Goal: Check status: Check status

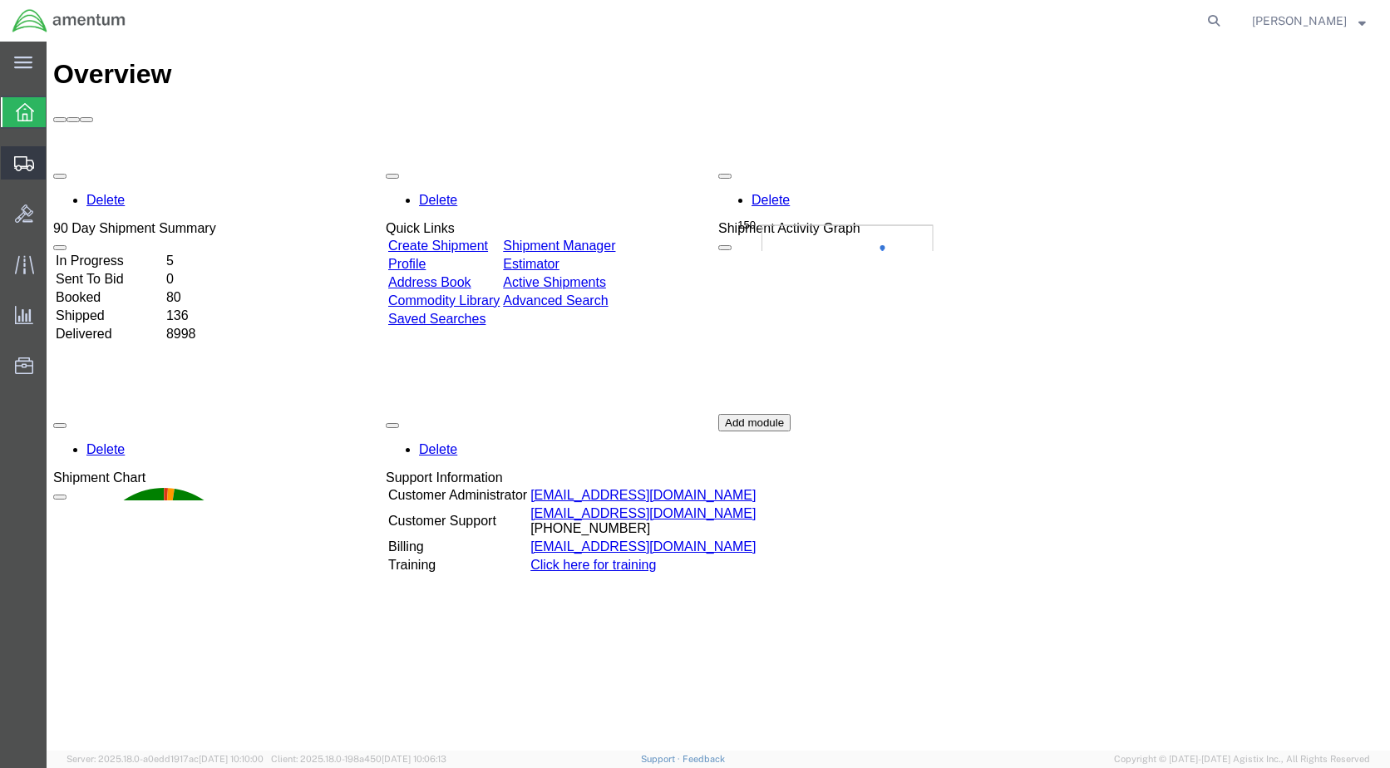
click at [0, 0] on span "Shipment Manager" at bounding box center [0, 0] width 0 height 0
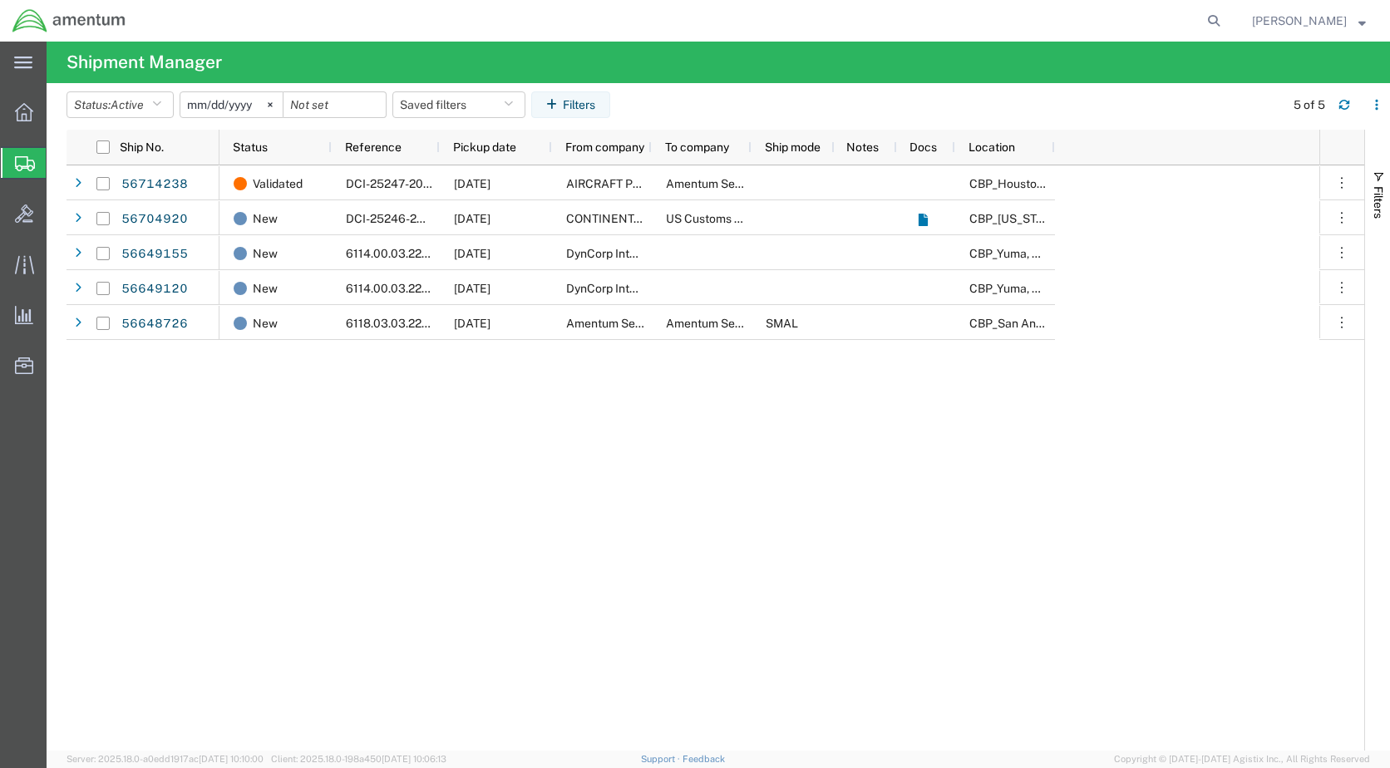
click at [214, 101] on input "[DATE]" at bounding box center [231, 104] width 102 height 25
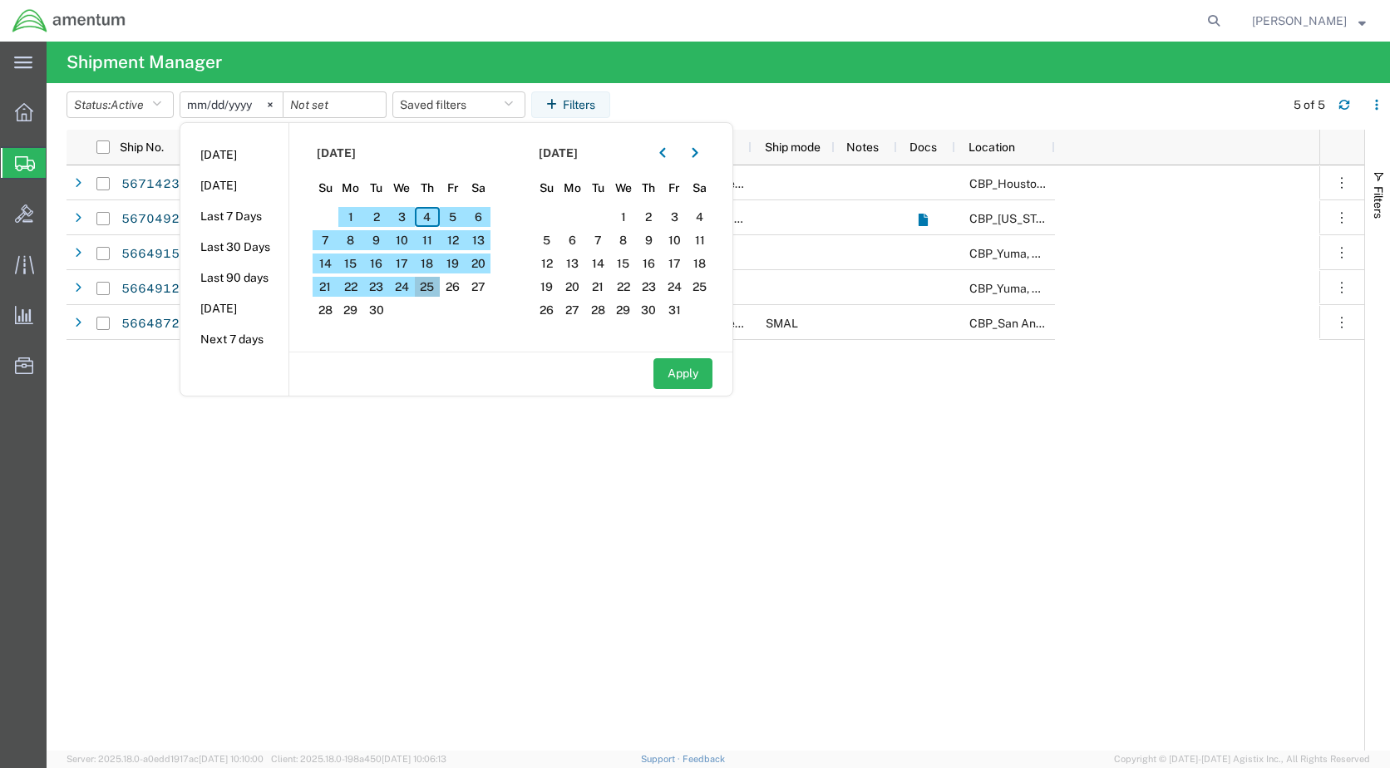
click at [438, 293] on span "25" at bounding box center [428, 287] width 26 height 20
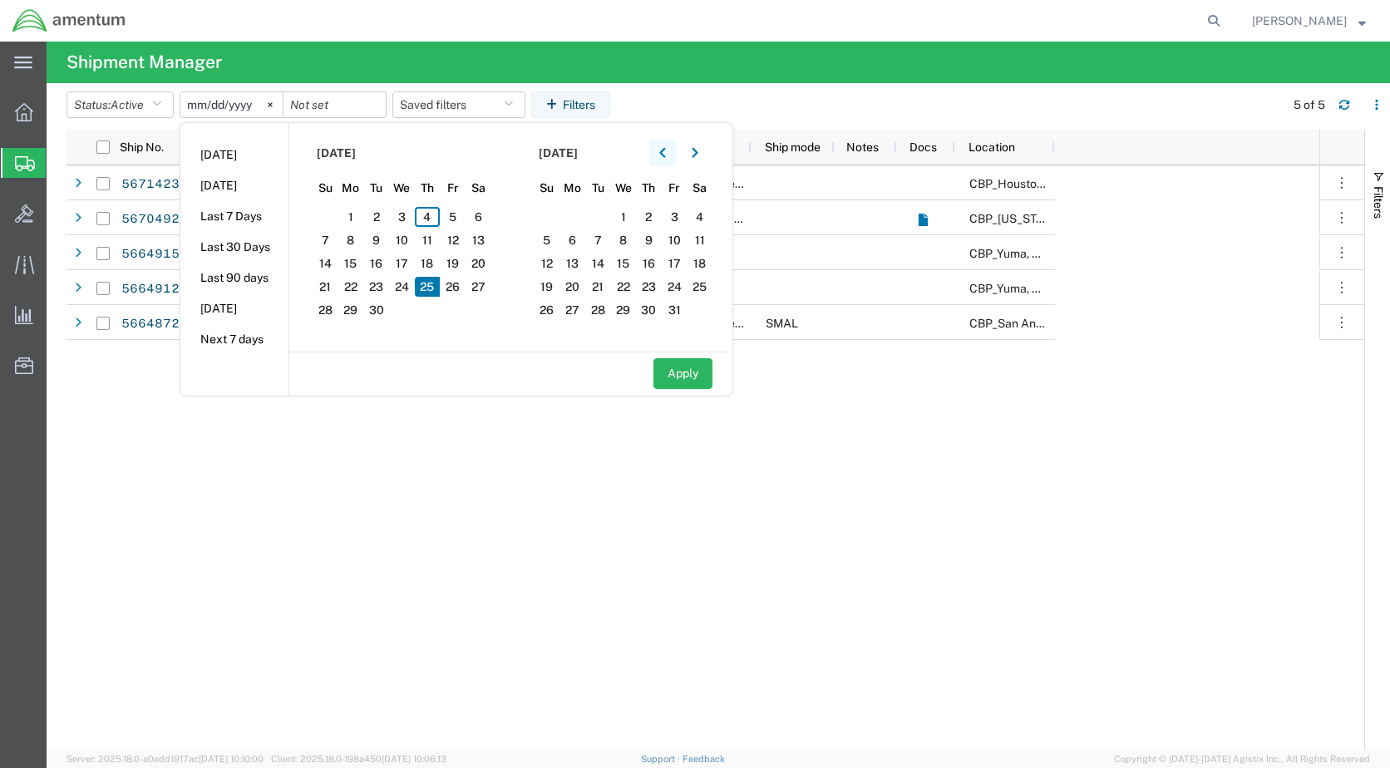
click at [664, 155] on icon "button" at bounding box center [662, 153] width 7 height 12
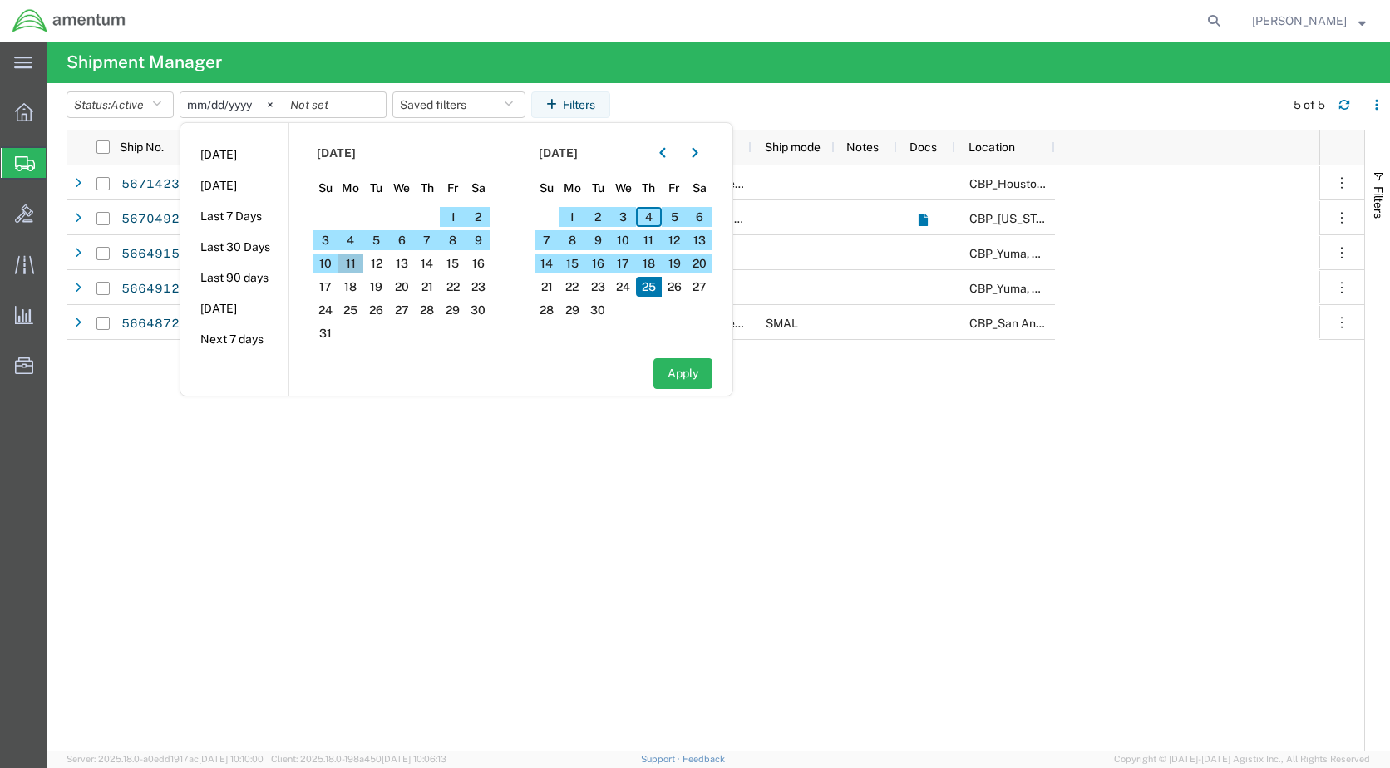
click at [352, 260] on span "11" at bounding box center [351, 264] width 26 height 20
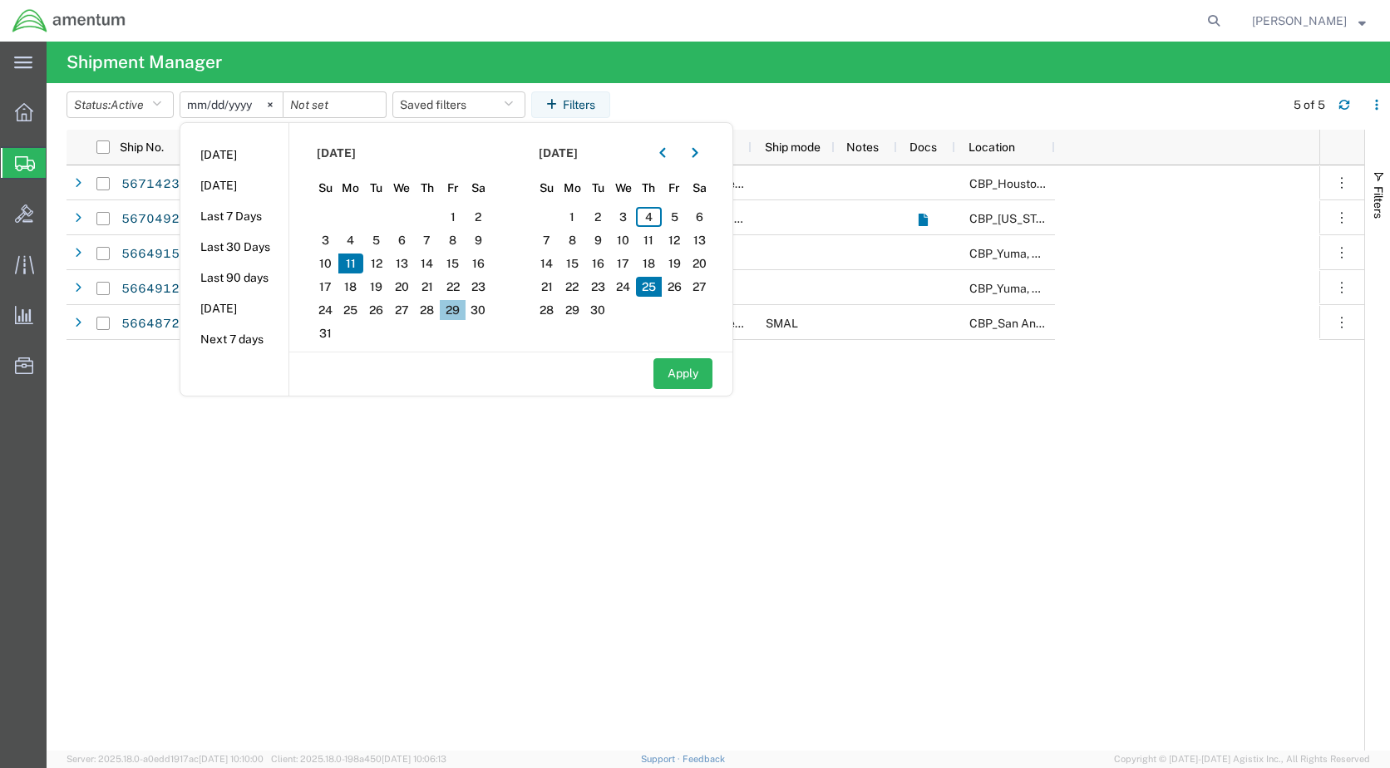
click at [454, 307] on span "29" at bounding box center [453, 310] width 26 height 20
click at [359, 268] on span "11" at bounding box center [351, 264] width 26 height 20
click at [660, 159] on button "button" at bounding box center [662, 153] width 27 height 27
click at [707, 159] on button "button" at bounding box center [695, 153] width 27 height 27
click at [357, 264] on span "11" at bounding box center [351, 264] width 26 height 20
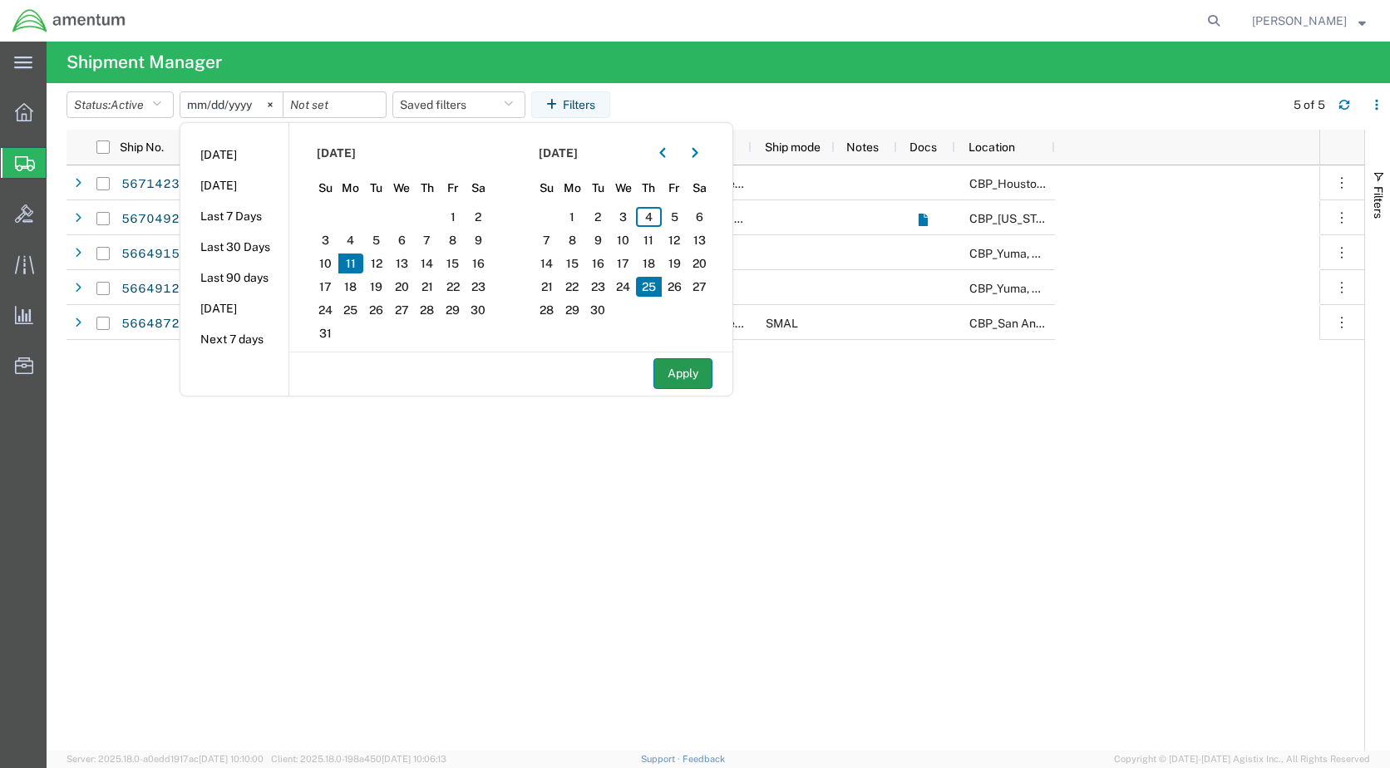
click at [687, 379] on button "Apply" at bounding box center [682, 373] width 59 height 31
type input "[DATE]"
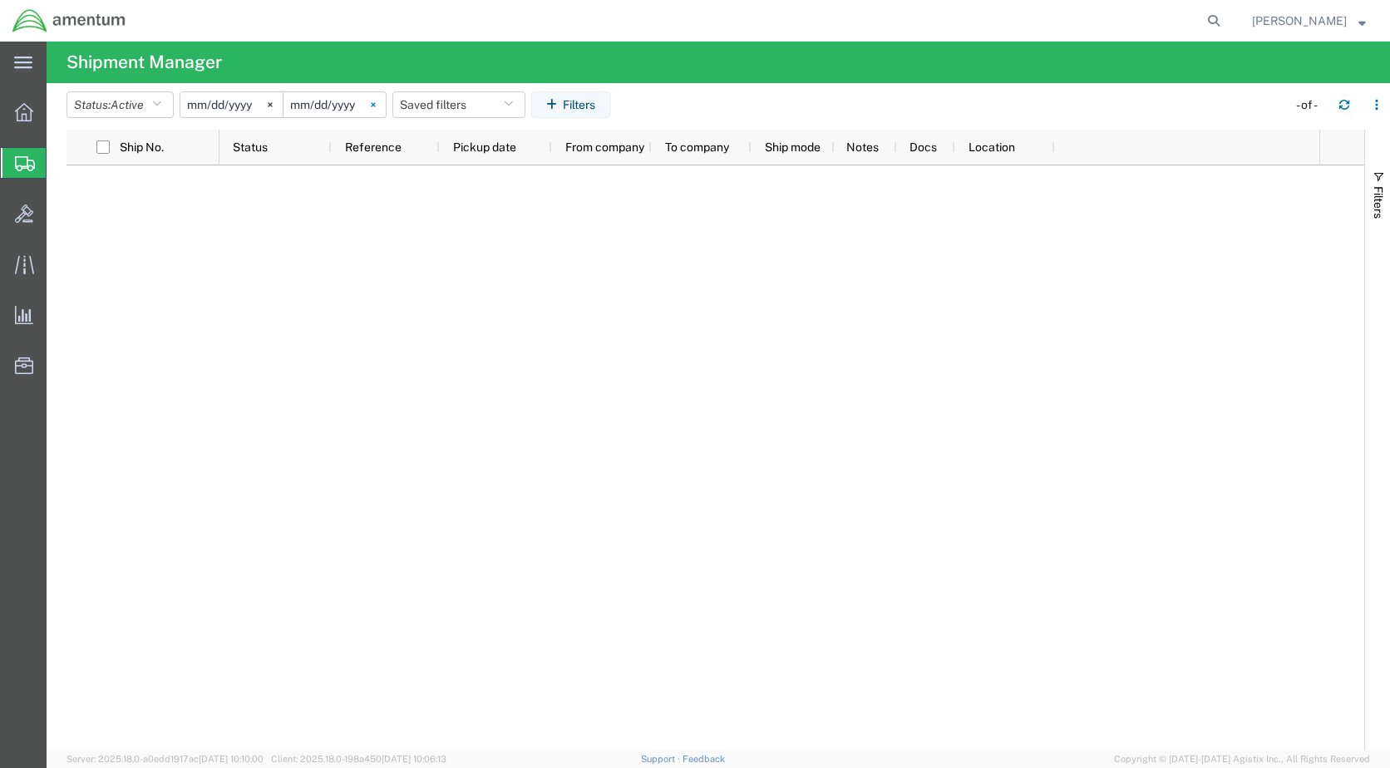
click at [382, 108] on svg-icon at bounding box center [373, 104] width 25 height 25
click at [352, 108] on input "date" at bounding box center [334, 104] width 102 height 25
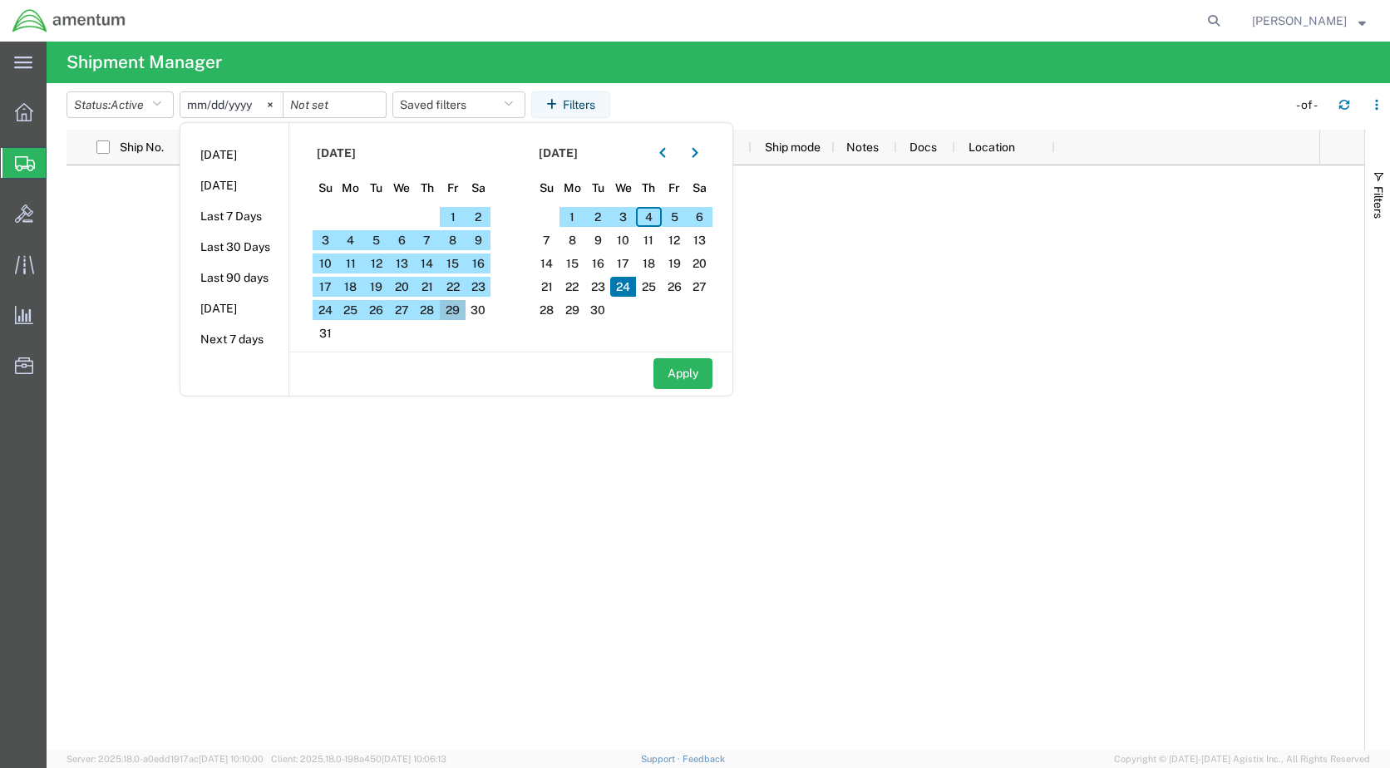
click at [451, 314] on span "29" at bounding box center [453, 310] width 26 height 20
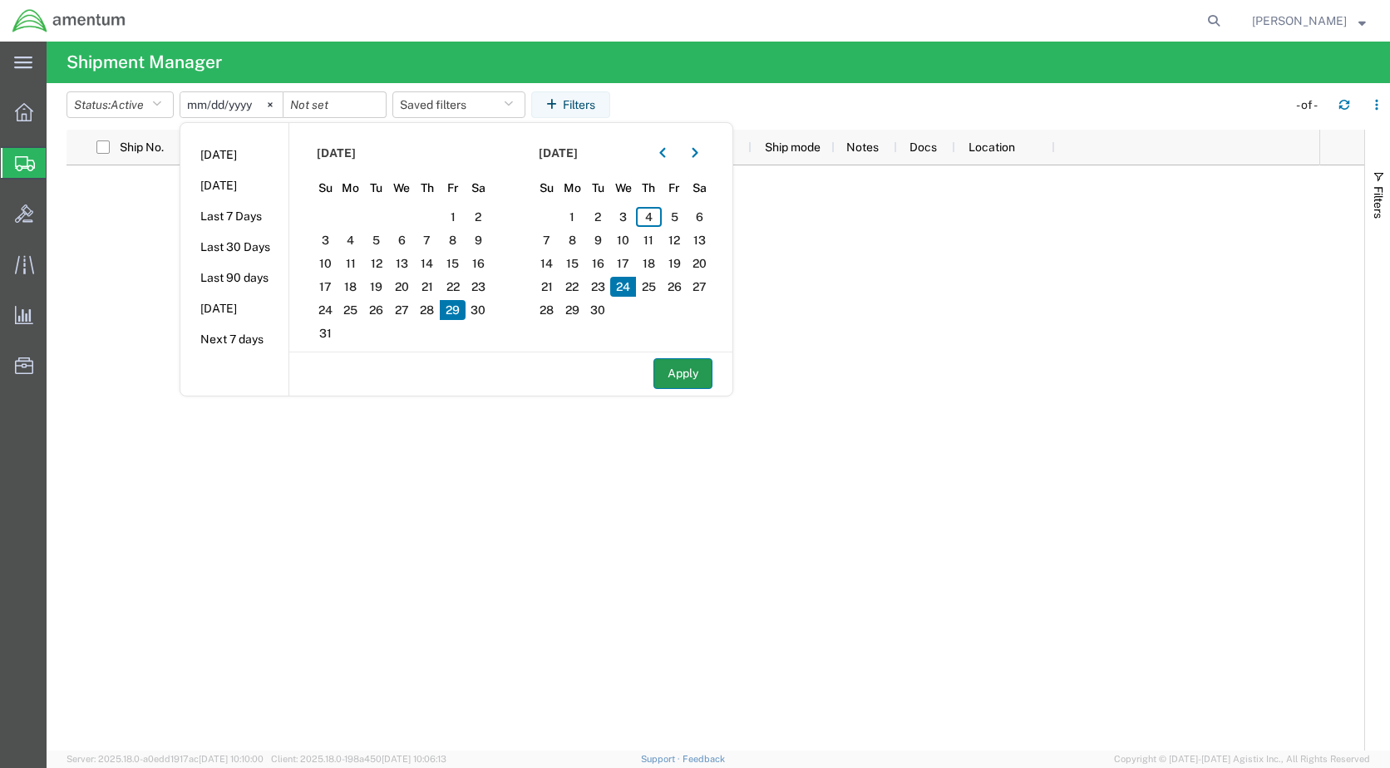
click at [681, 372] on button "Apply" at bounding box center [682, 373] width 59 height 31
type input "[DATE]"
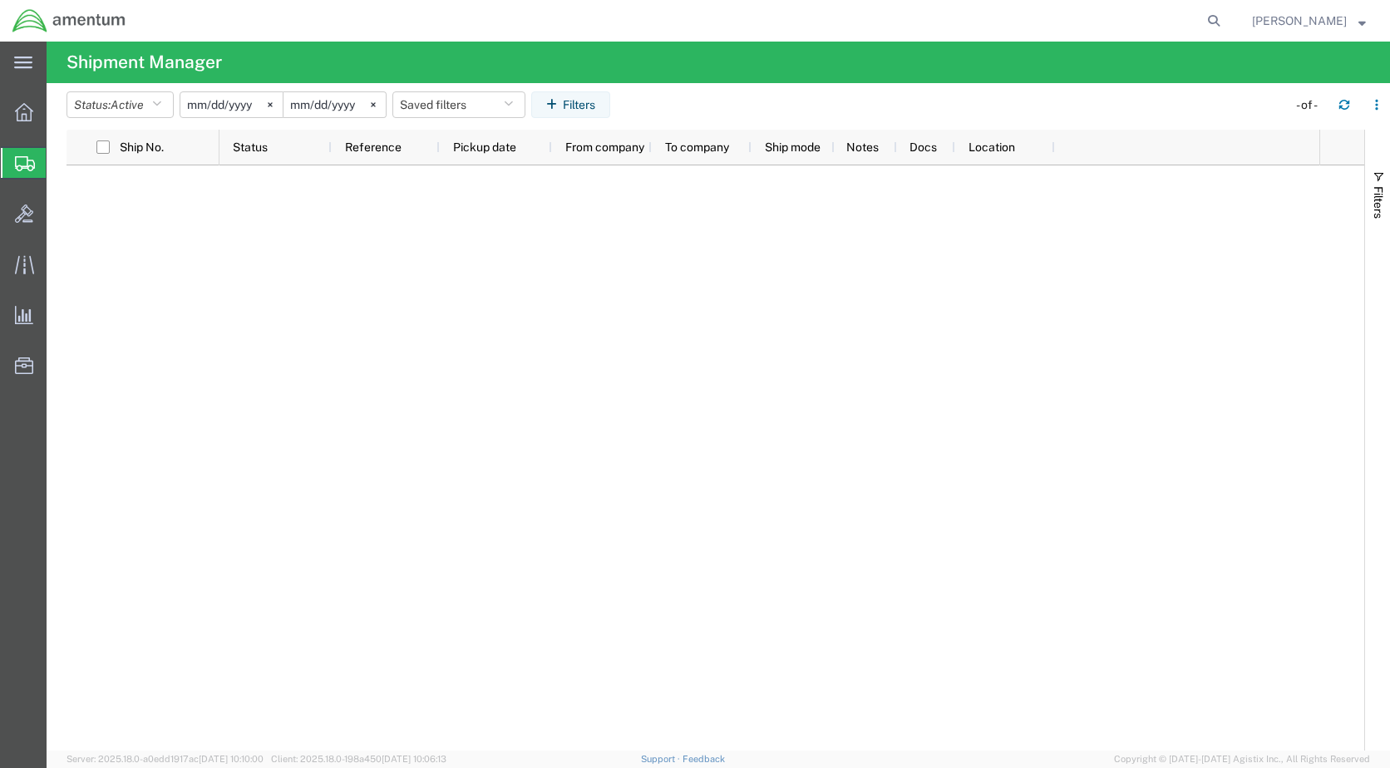
click at [238, 103] on input "[DATE]" at bounding box center [231, 104] width 102 height 25
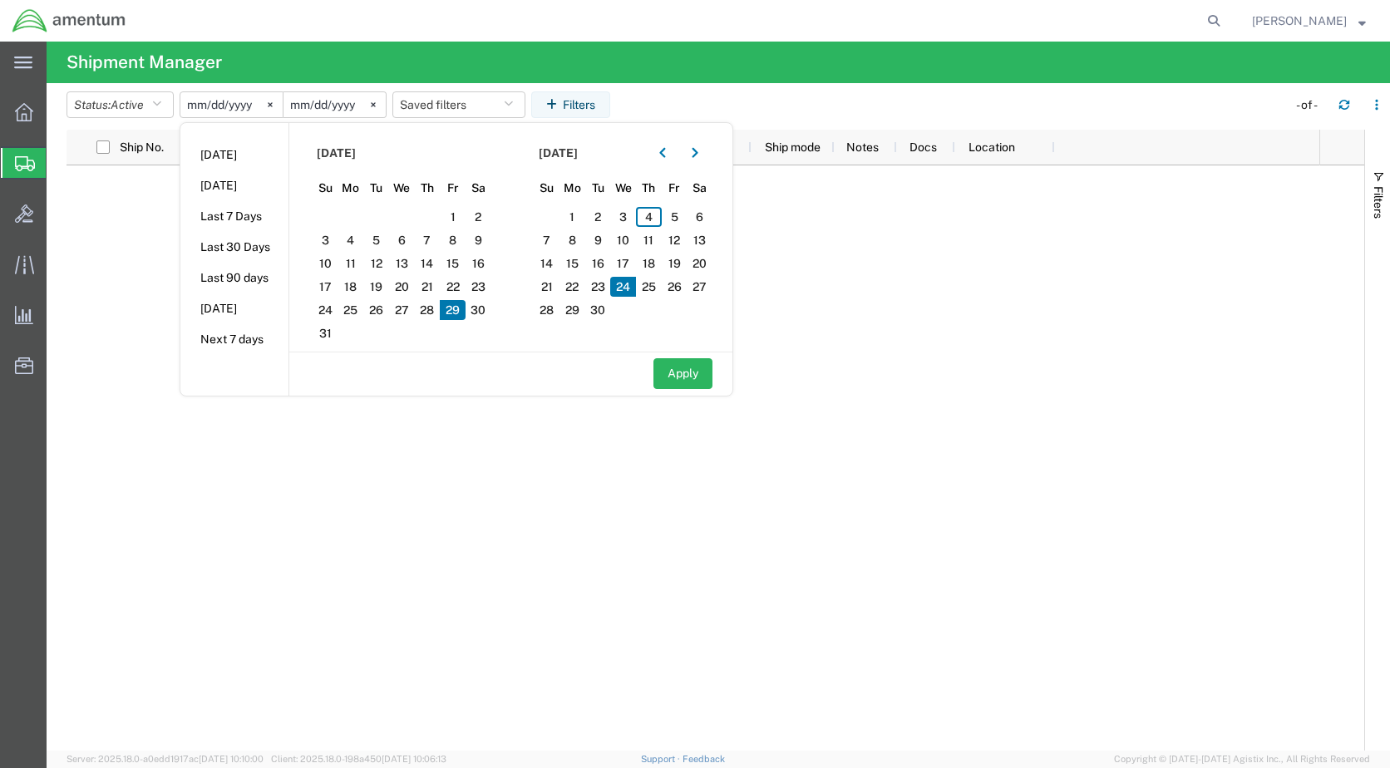
click at [205, 103] on input "[DATE]" at bounding box center [231, 104] width 102 height 25
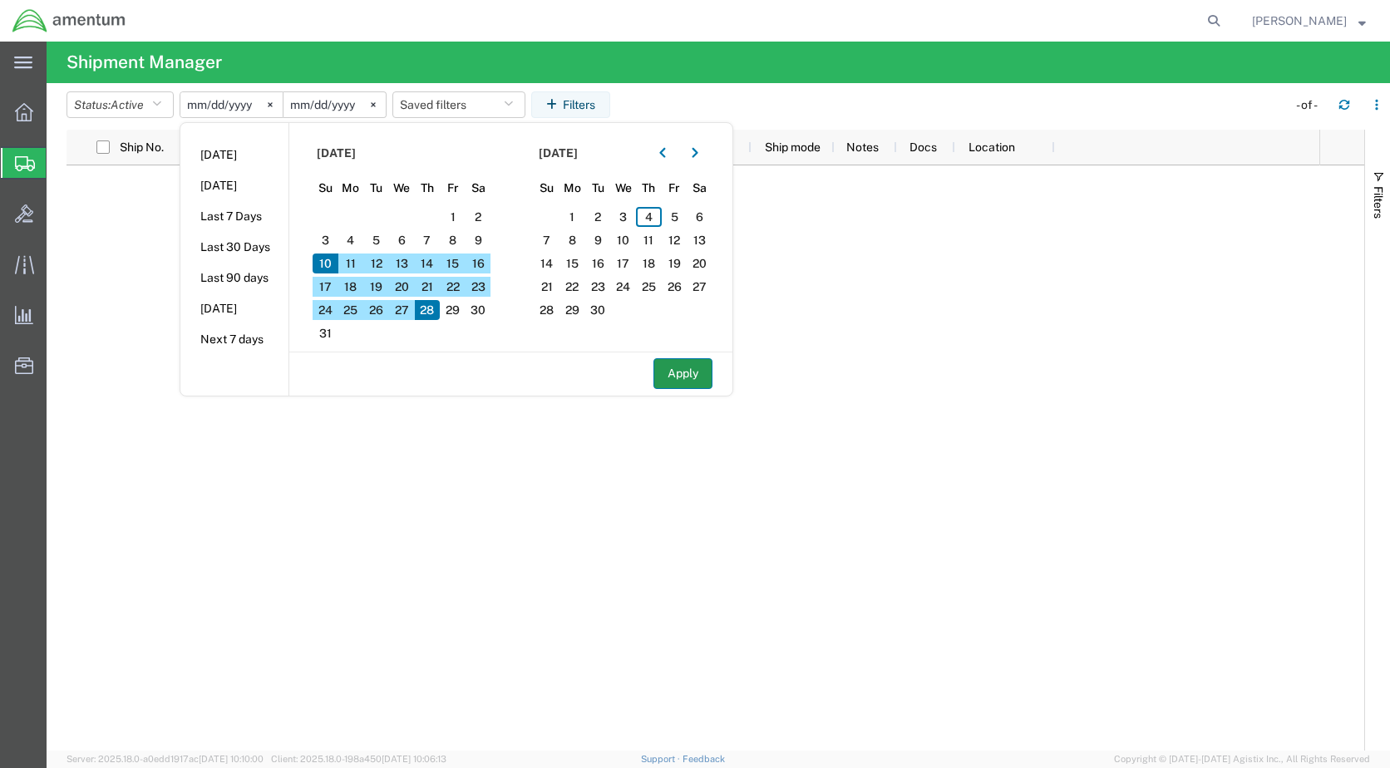
click at [672, 370] on button "Apply" at bounding box center [682, 373] width 59 height 31
type input "[DATE]"
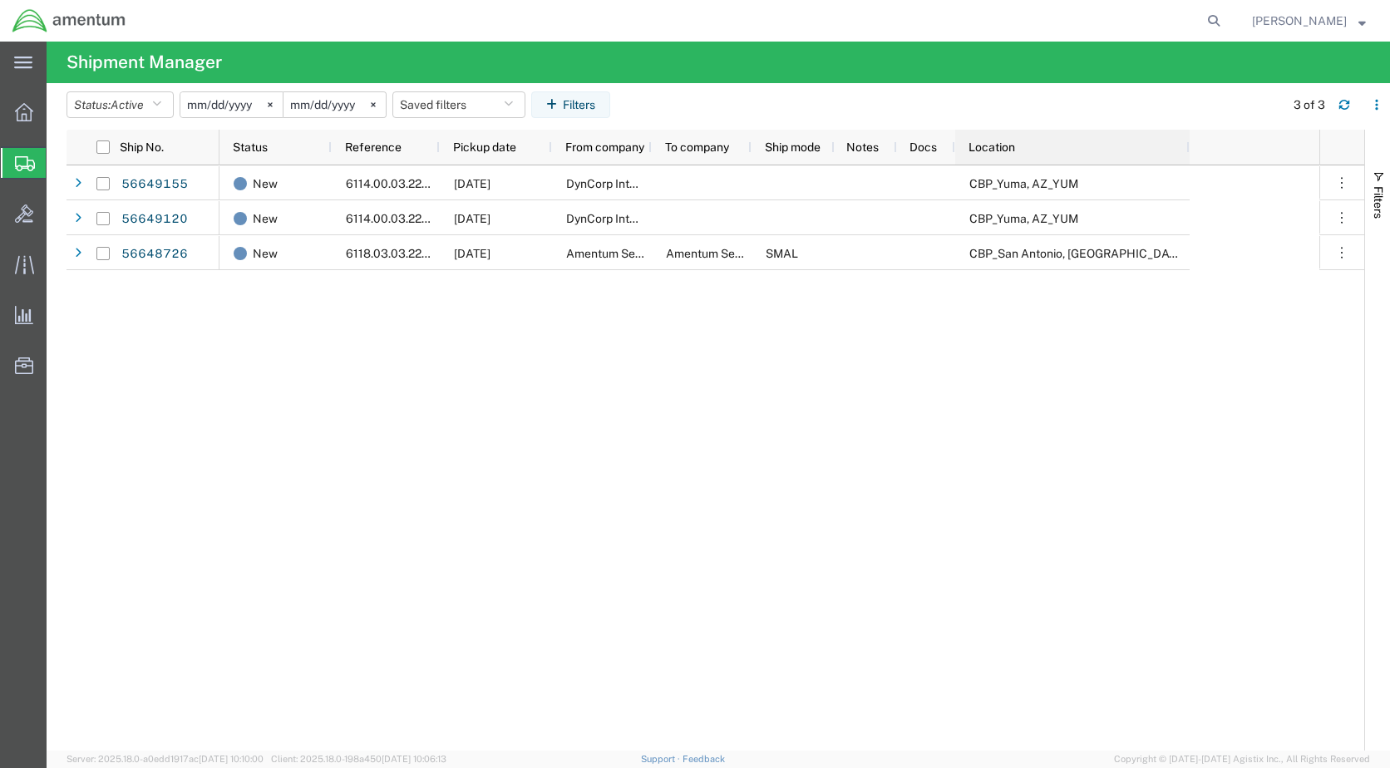
drag, startPoint x: 1051, startPoint y: 149, endPoint x: 1185, endPoint y: 150, distance: 134.7
click at [1185, 150] on div at bounding box center [1188, 147] width 7 height 35
click at [150, 112] on button "Status: Active" at bounding box center [119, 104] width 107 height 27
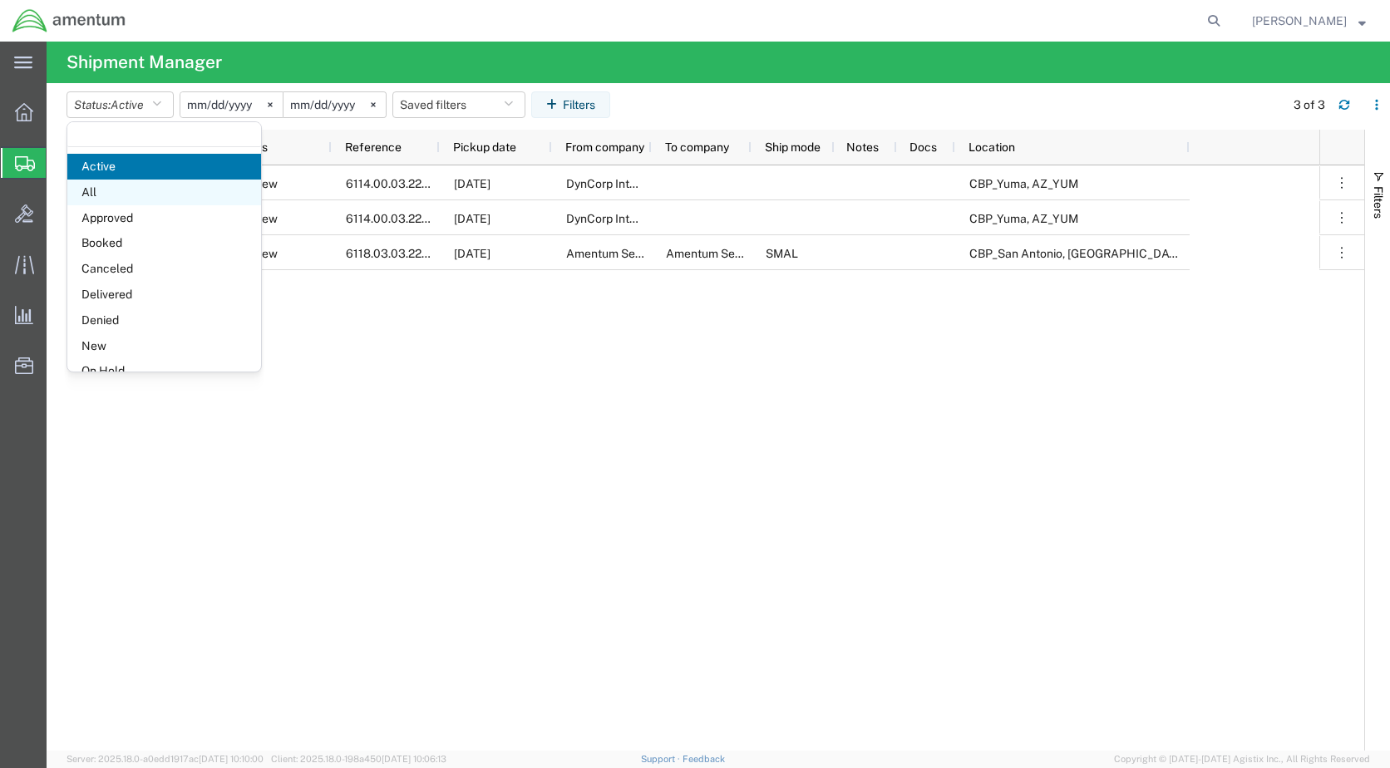
click at [109, 197] on span "All" at bounding box center [164, 193] width 194 height 26
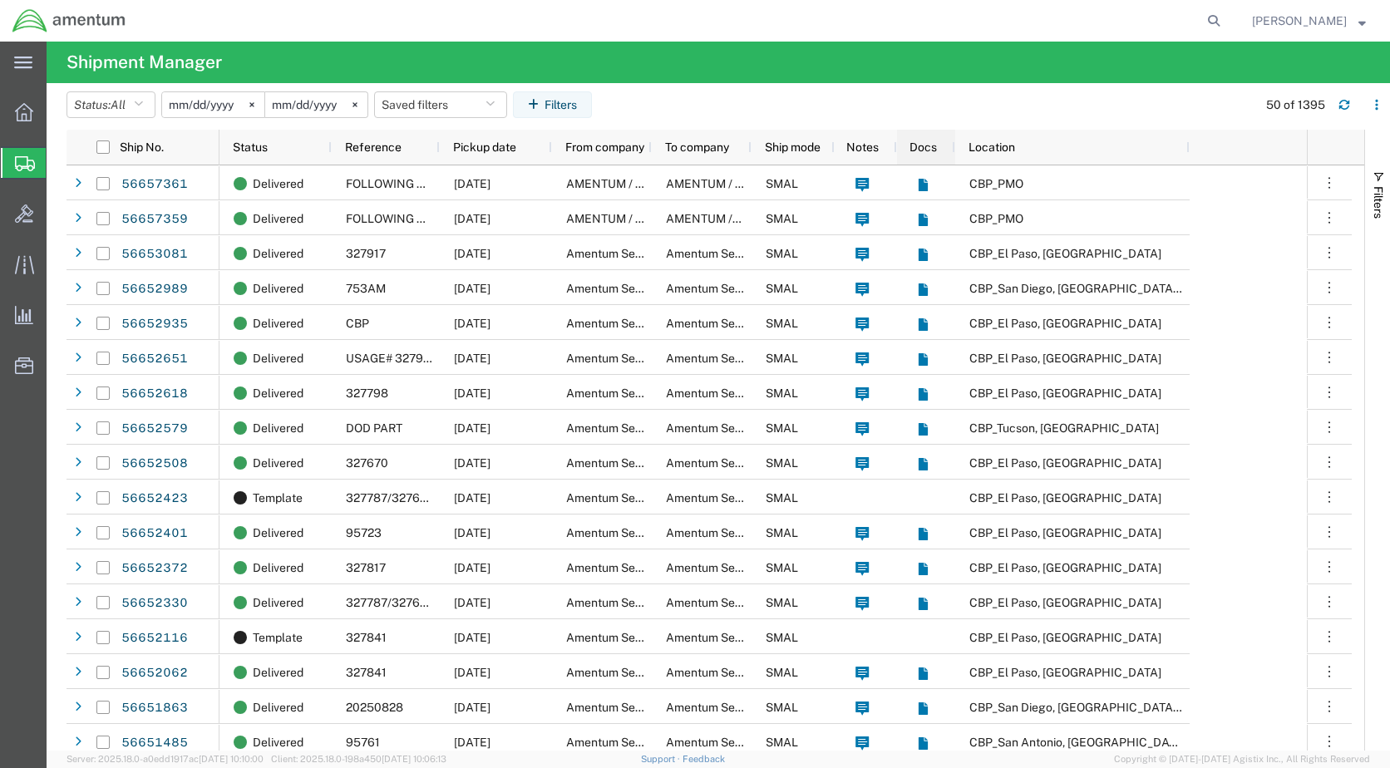
drag, startPoint x: 764, startPoint y: 148, endPoint x: 909, endPoint y: 149, distance: 145.5
click at [909, 149] on div "Status Reference Pickup date From company To company Ship mode Notes Docs Locat…" at bounding box center [704, 147] width 970 height 35
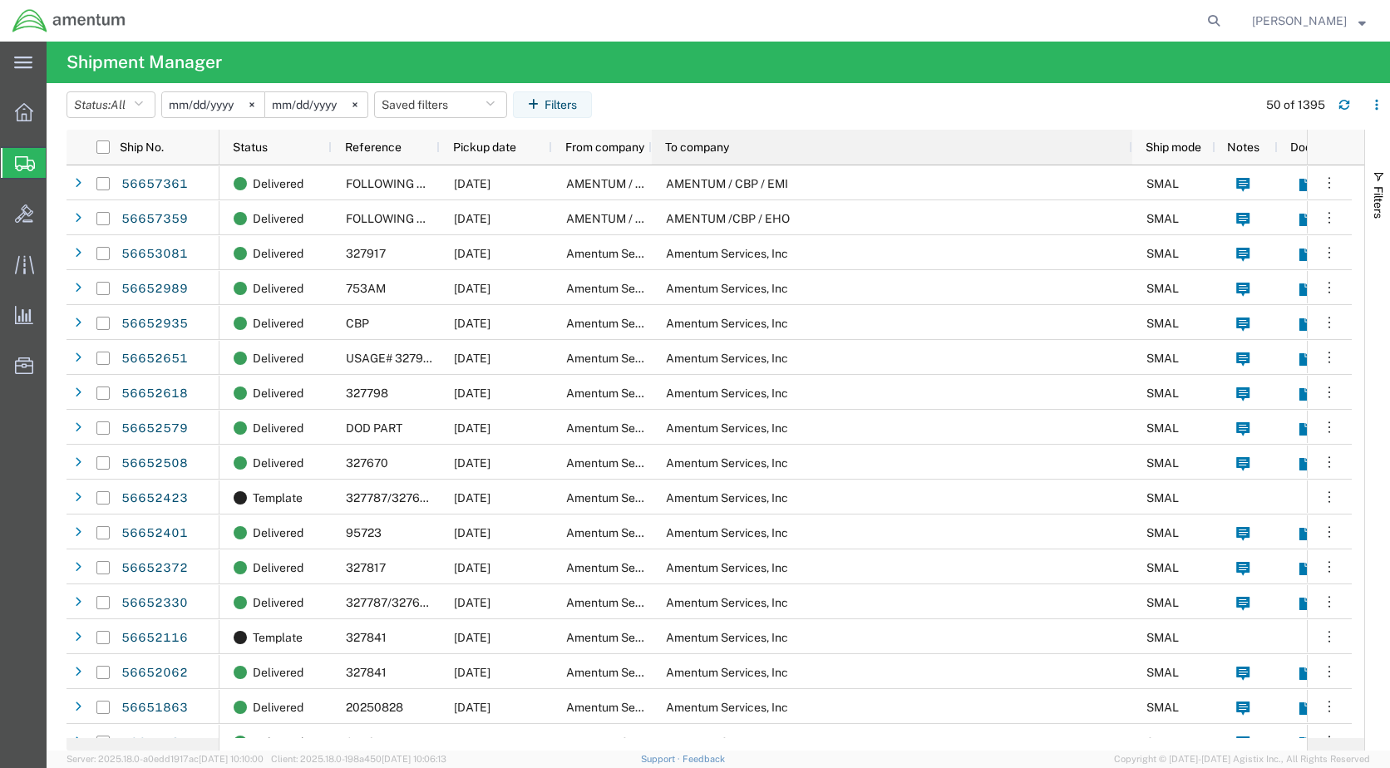
drag, startPoint x: 748, startPoint y: 146, endPoint x: 998, endPoint y: 153, distance: 250.3
click at [1128, 150] on div at bounding box center [1131, 147] width 7 height 35
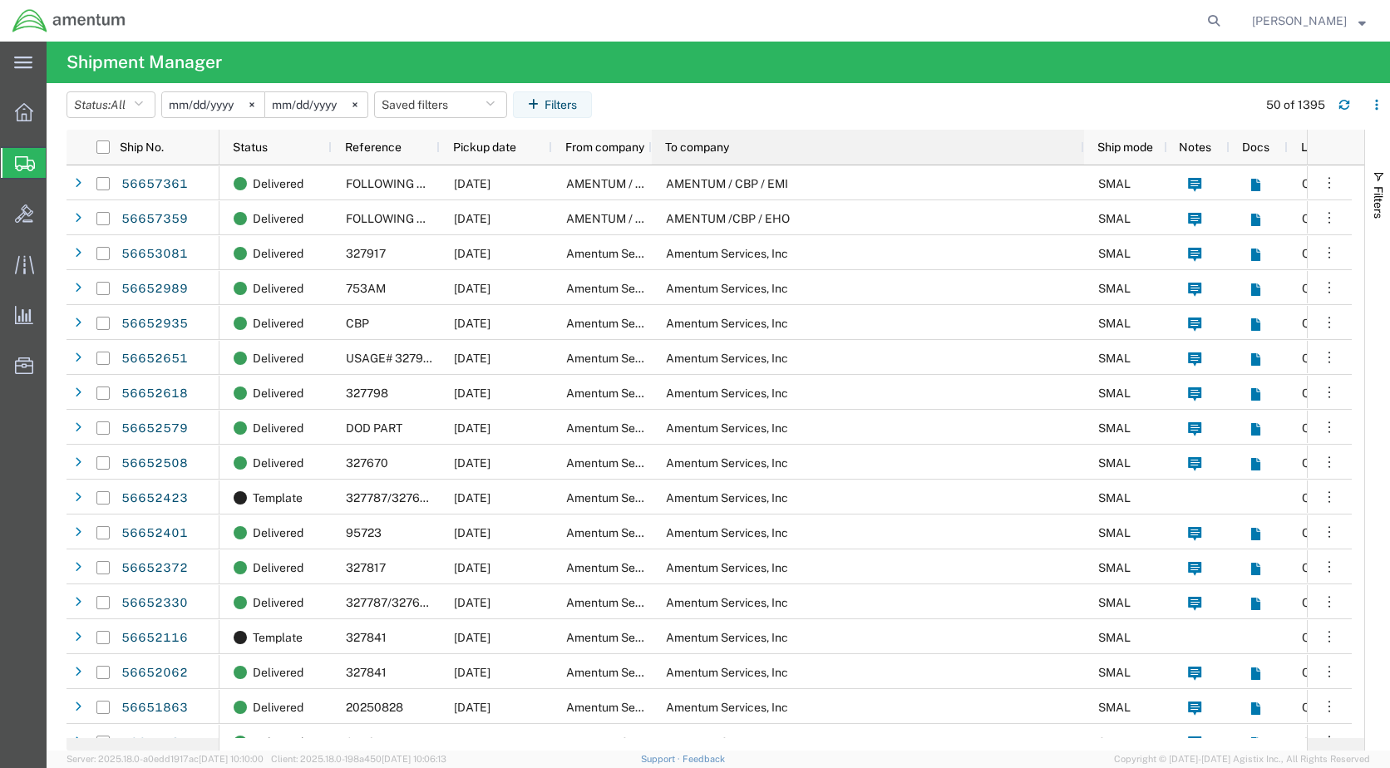
click at [988, 155] on div "To company" at bounding box center [871, 147] width 412 height 27
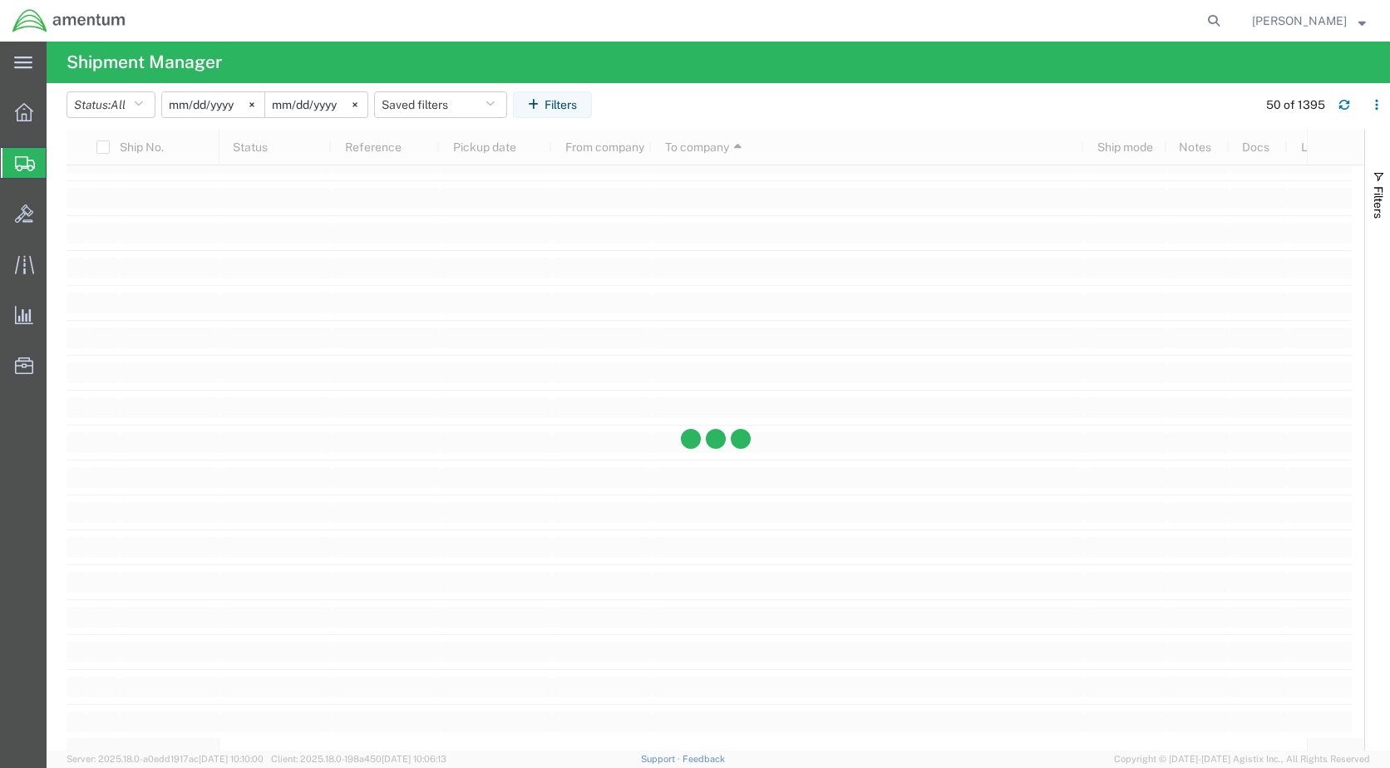
scroll to position [1829, 0]
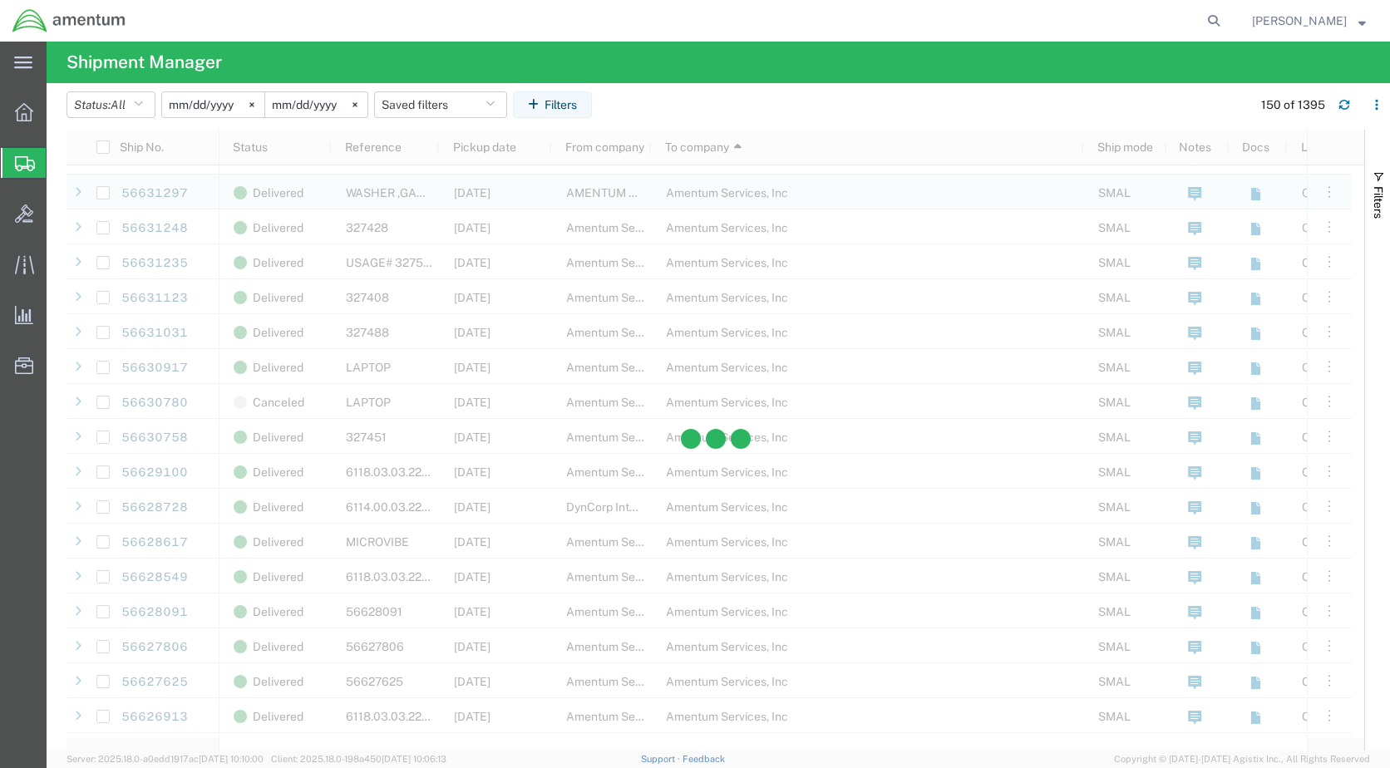
scroll to position [4655, 0]
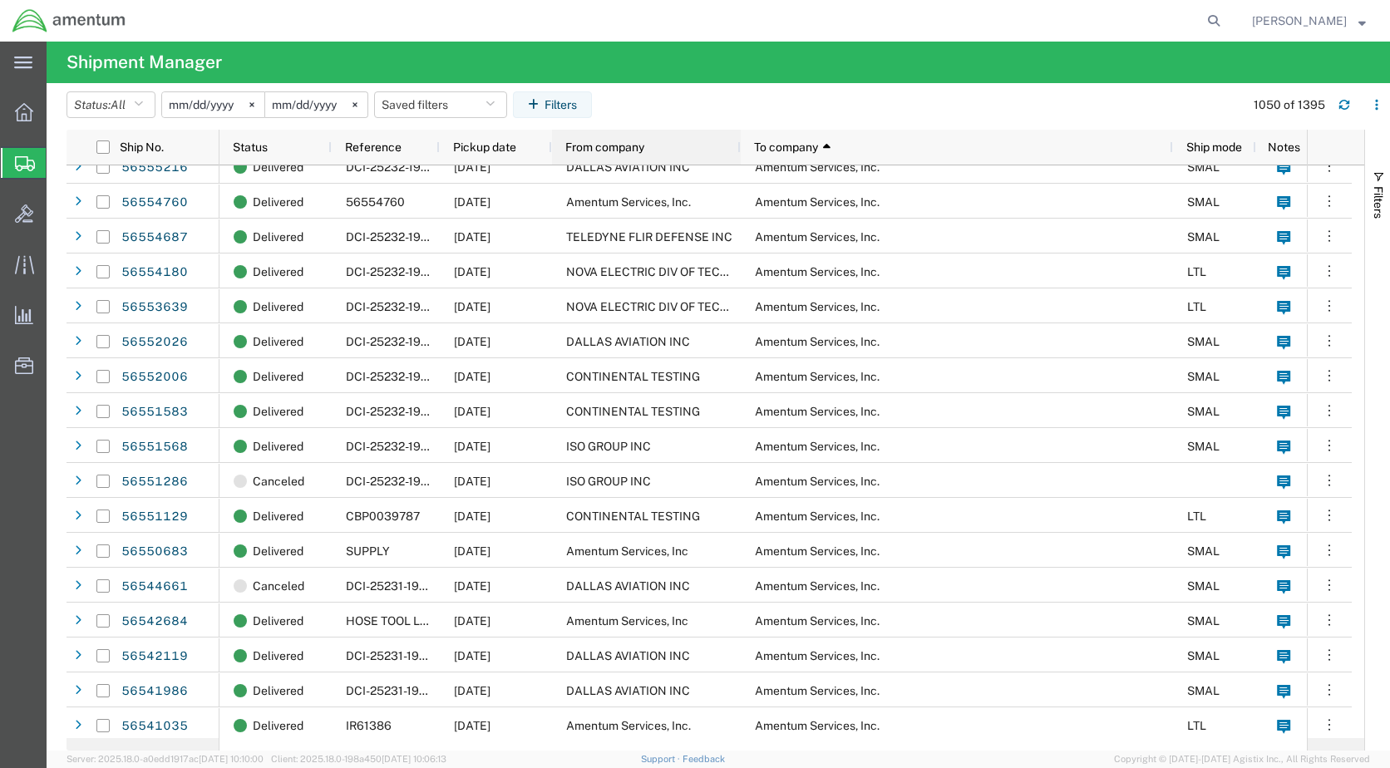
drag, startPoint x: 649, startPoint y: 151, endPoint x: 738, endPoint y: 166, distance: 90.2
click at [738, 166] on div "Ship No. Status Reference Pickup date From company To company 1 Ship mode Notes…" at bounding box center [715, 440] width 1298 height 621
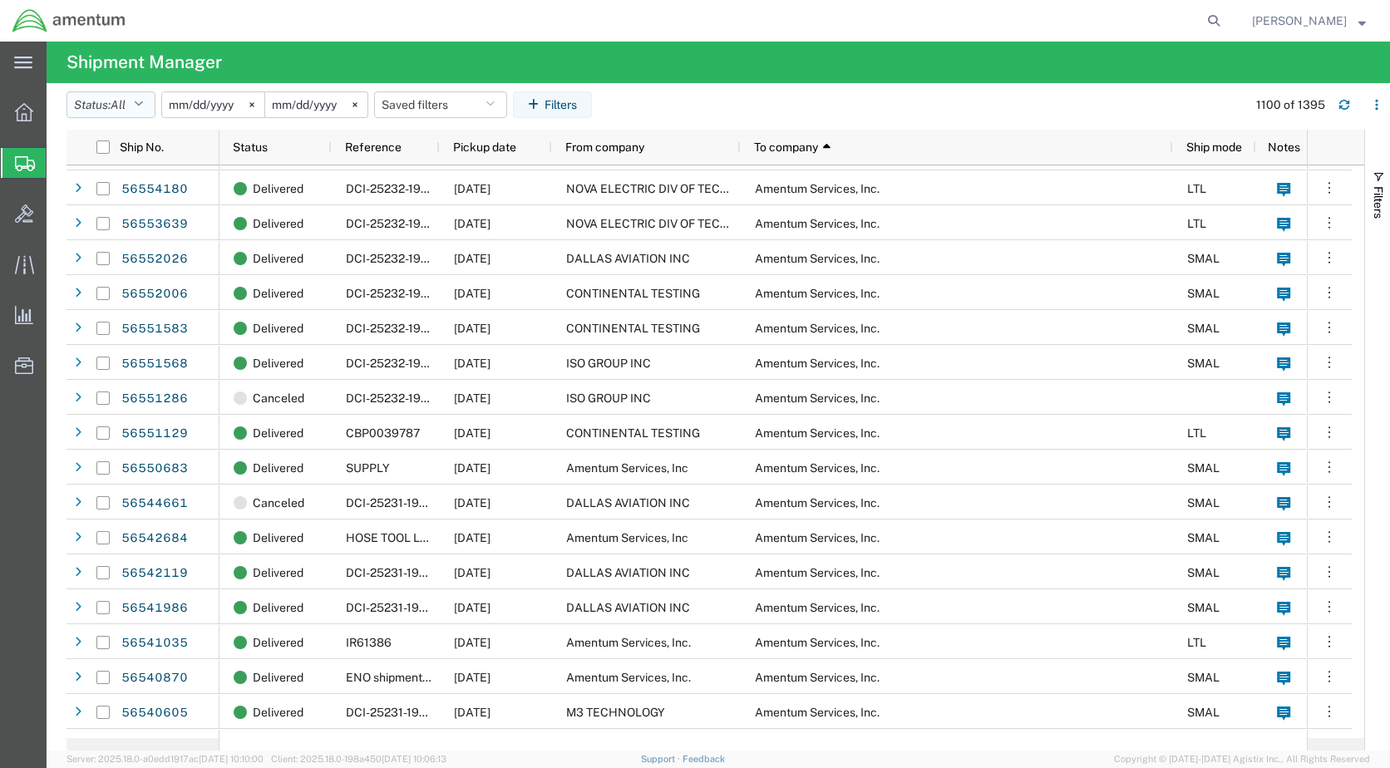
click at [126, 112] on span "All" at bounding box center [118, 105] width 15 height 16
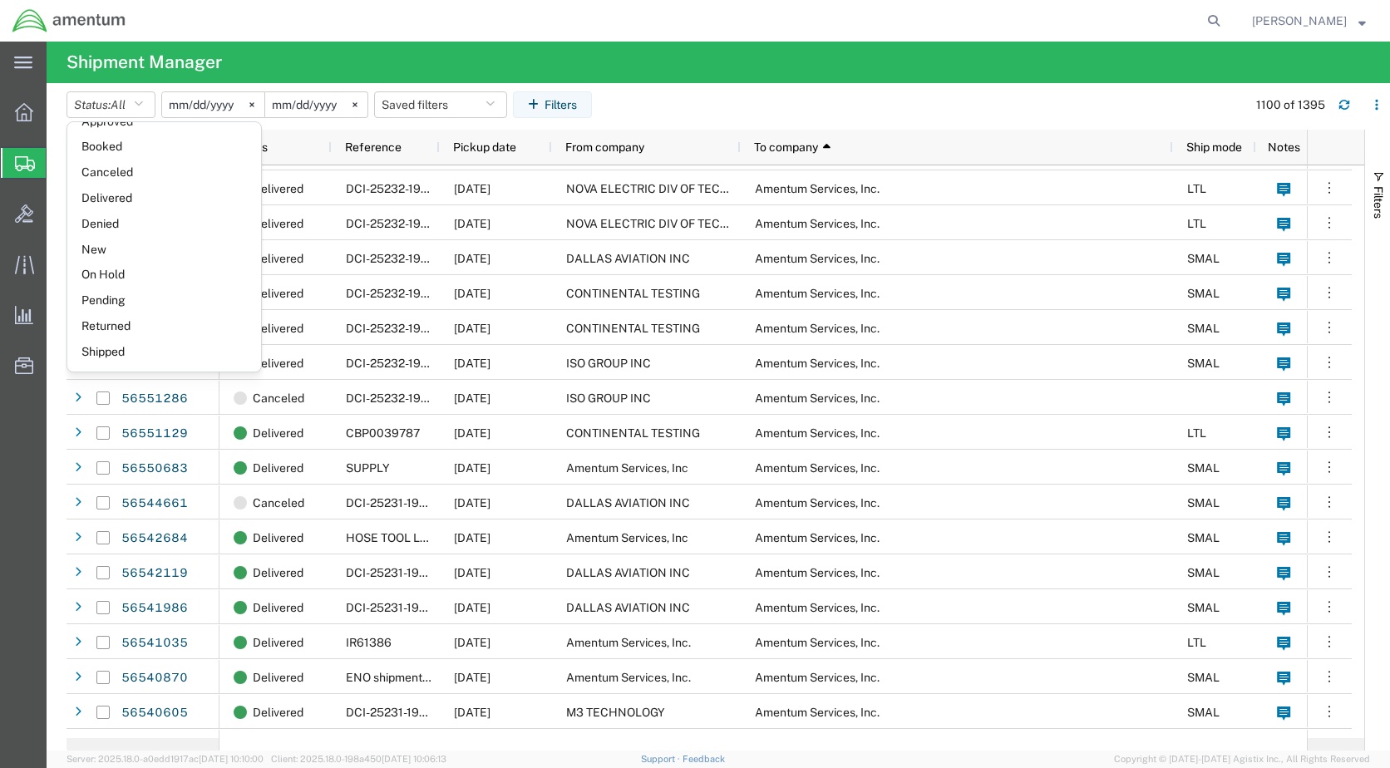
click at [804, 37] on agx-global-search at bounding box center [962, 21] width 532 height 42
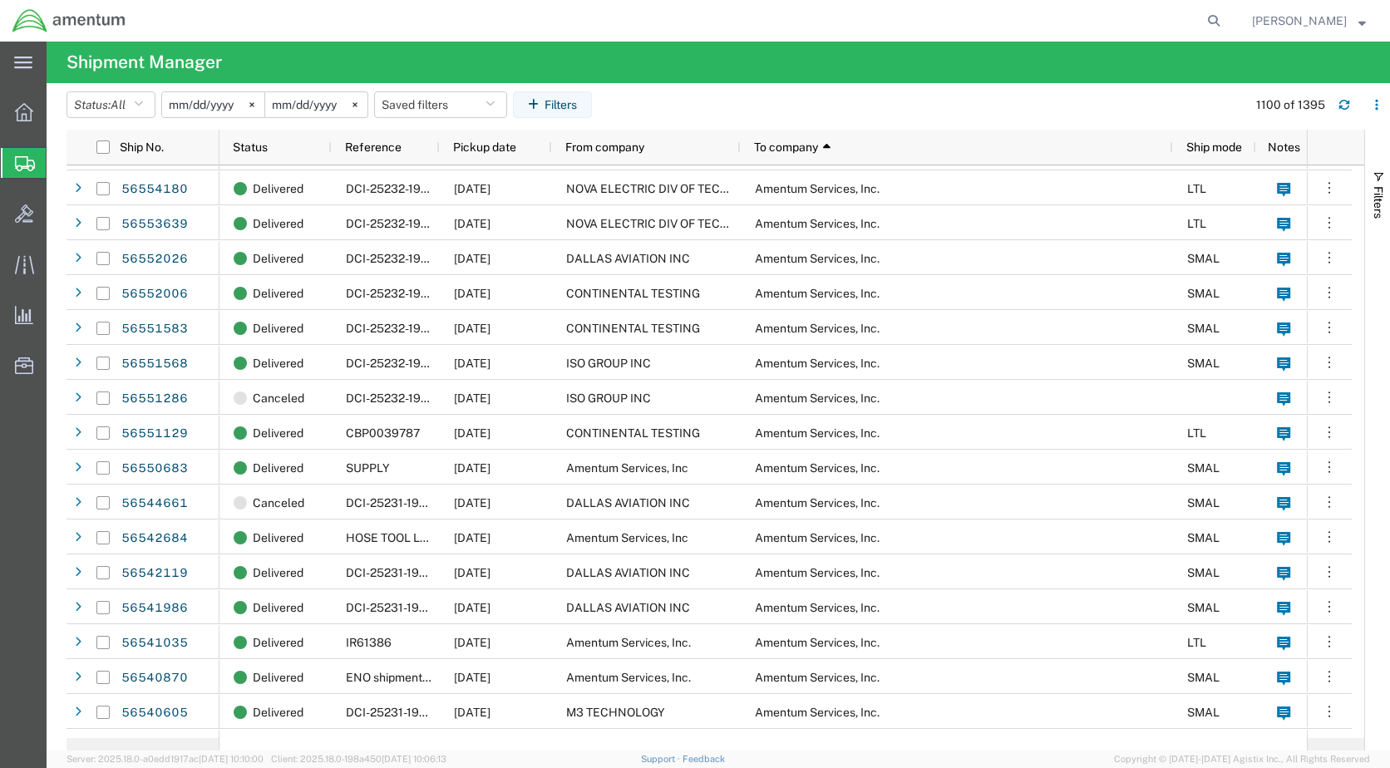
click at [772, 81] on agx-page-header "Shipment Manager" at bounding box center [718, 63] width 1343 height 42
click at [544, 100] on icon "button" at bounding box center [536, 105] width 17 height 12
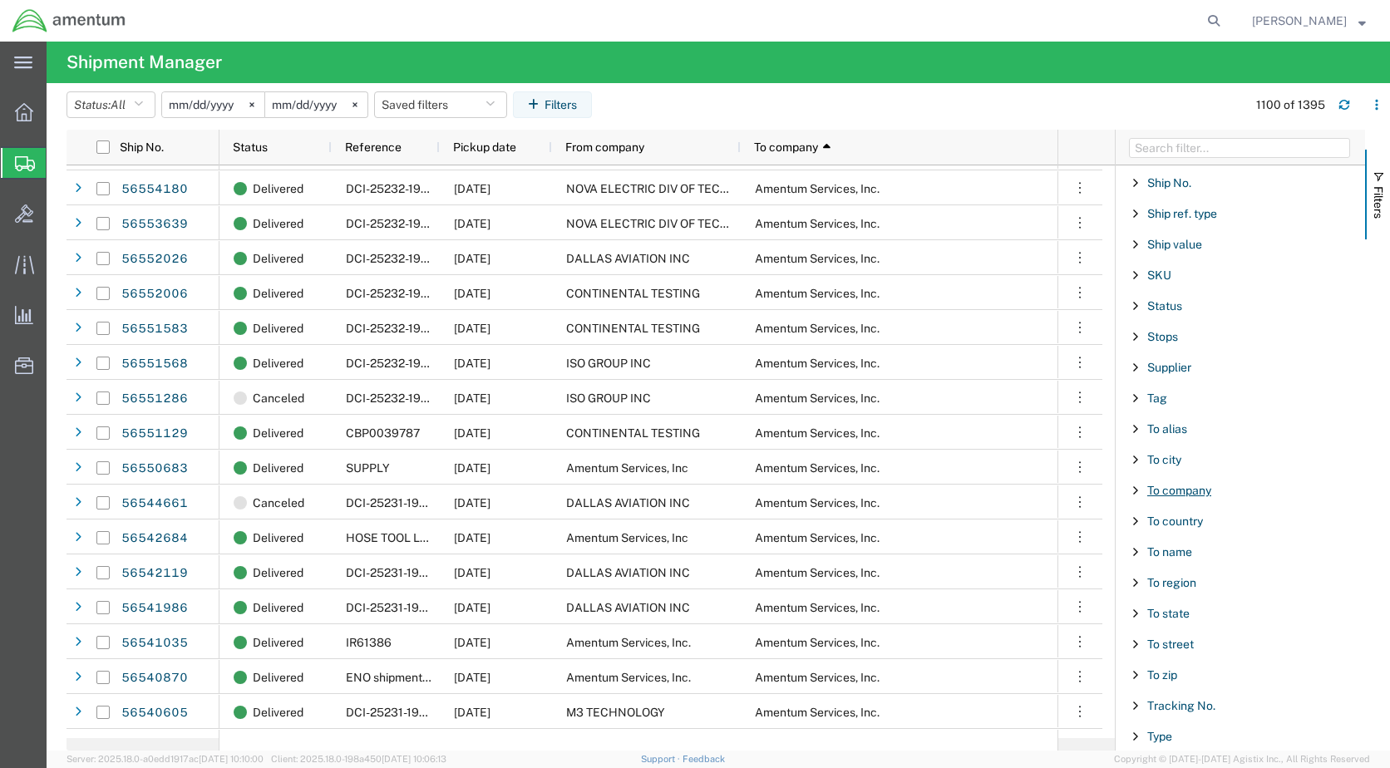
click at [1194, 490] on span "To company" at bounding box center [1179, 490] width 64 height 13
click at [1186, 559] on input "Filter Value" at bounding box center [1246, 560] width 218 height 20
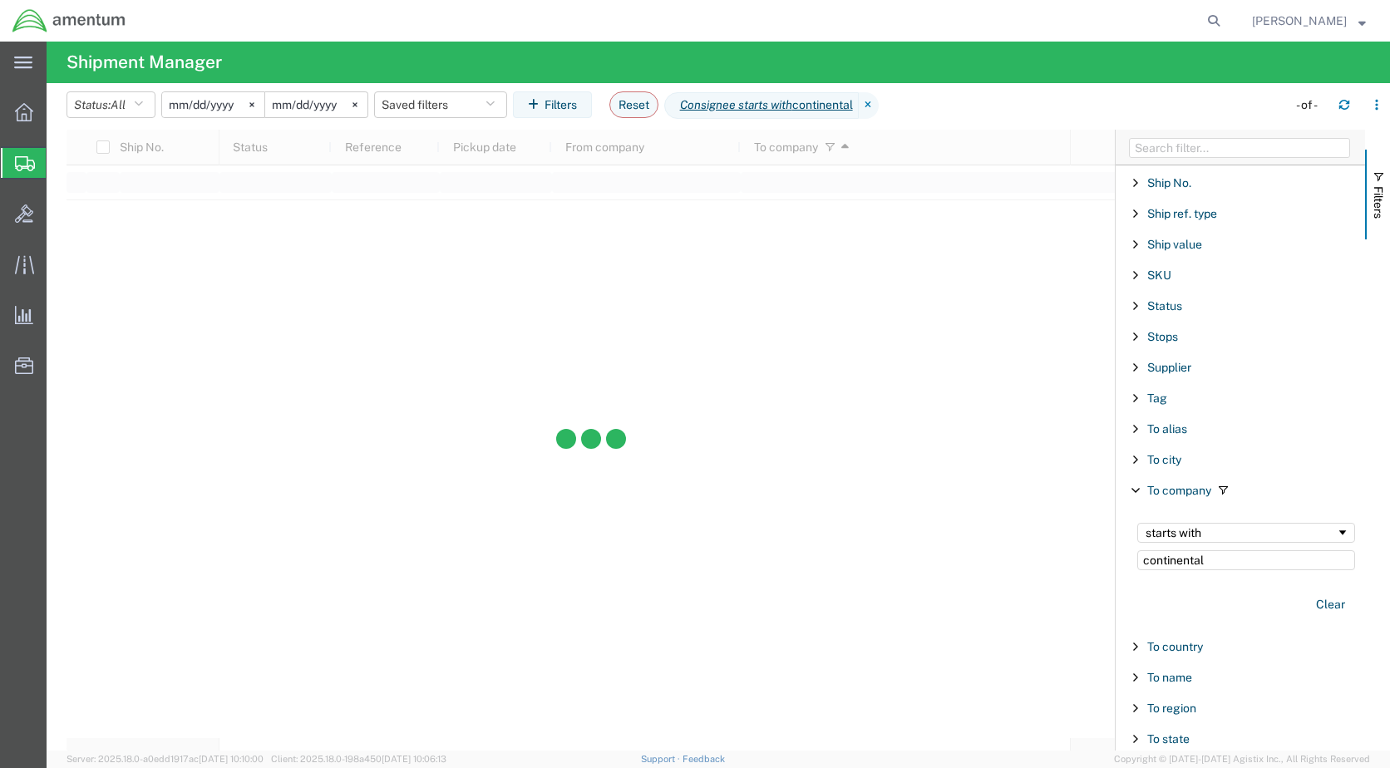
type input "continental"
click at [1232, 531] on div "starts with" at bounding box center [1240, 532] width 190 height 13
click at [970, 98] on agx-table-filter-chips "Status: All Active All Approved Booked Canceled Delivered Denied New On Hold Pe…" at bounding box center [672, 110] width 1212 height 38
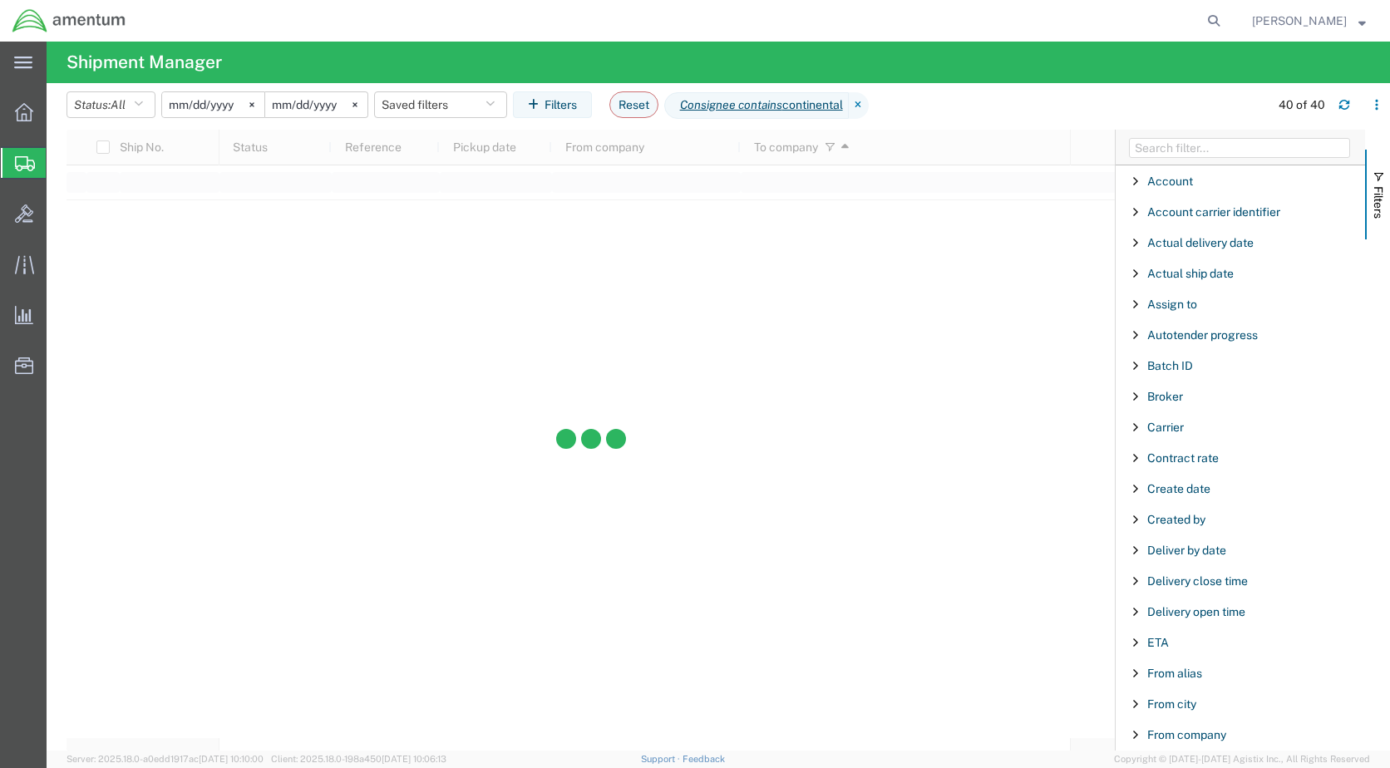
click at [1136, 518] on span "Filter List 66 Filters" at bounding box center [1135, 519] width 13 height 13
click at [1210, 557] on div "starts with" at bounding box center [1240, 561] width 190 height 13
click at [1267, 507] on div "Created by" at bounding box center [1240, 520] width 249 height 30
click at [1132, 520] on span "Filter List 66 Filters" at bounding box center [1135, 519] width 13 height 13
click at [1193, 590] on input "Filter Value" at bounding box center [1246, 589] width 218 height 20
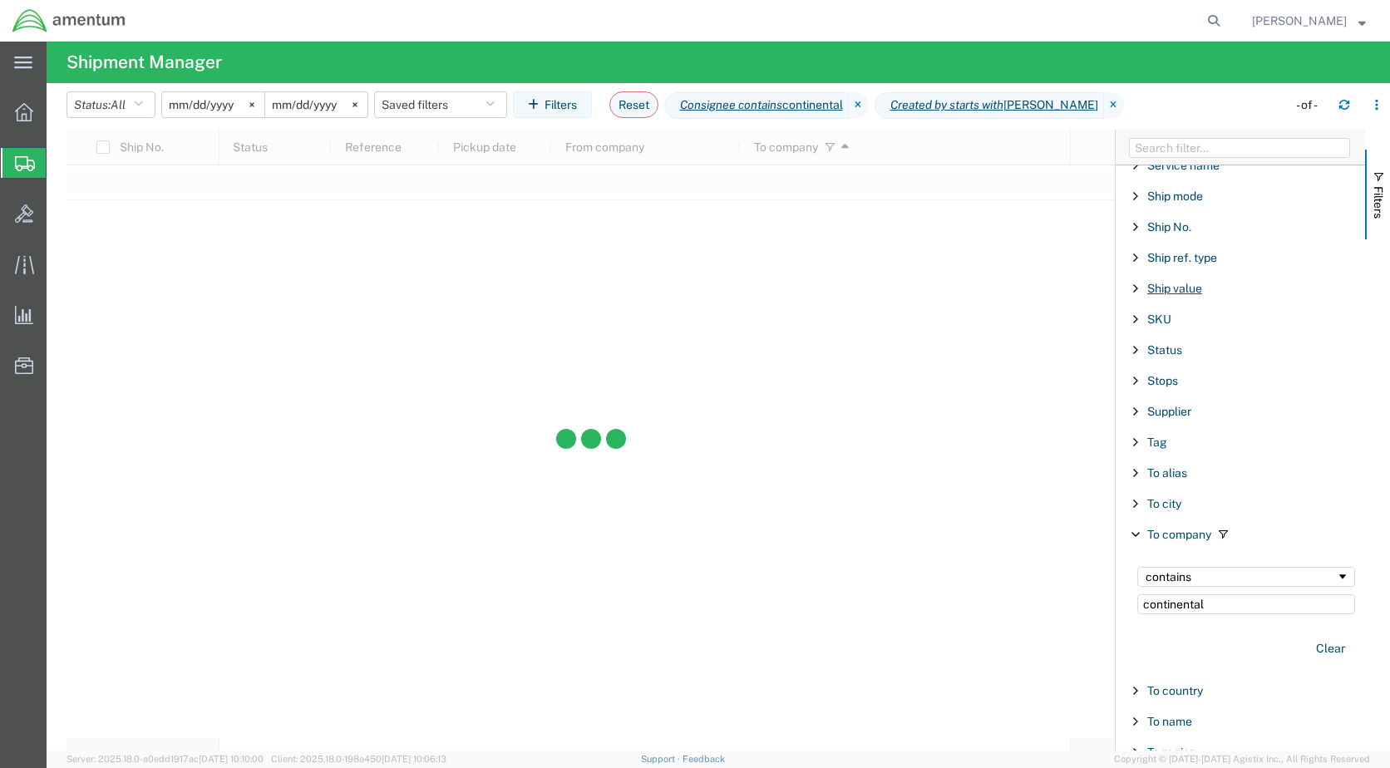
scroll to position [1496, 0]
type input "[PERSON_NAME]"
click at [1314, 642] on button "Clear" at bounding box center [1330, 646] width 49 height 27
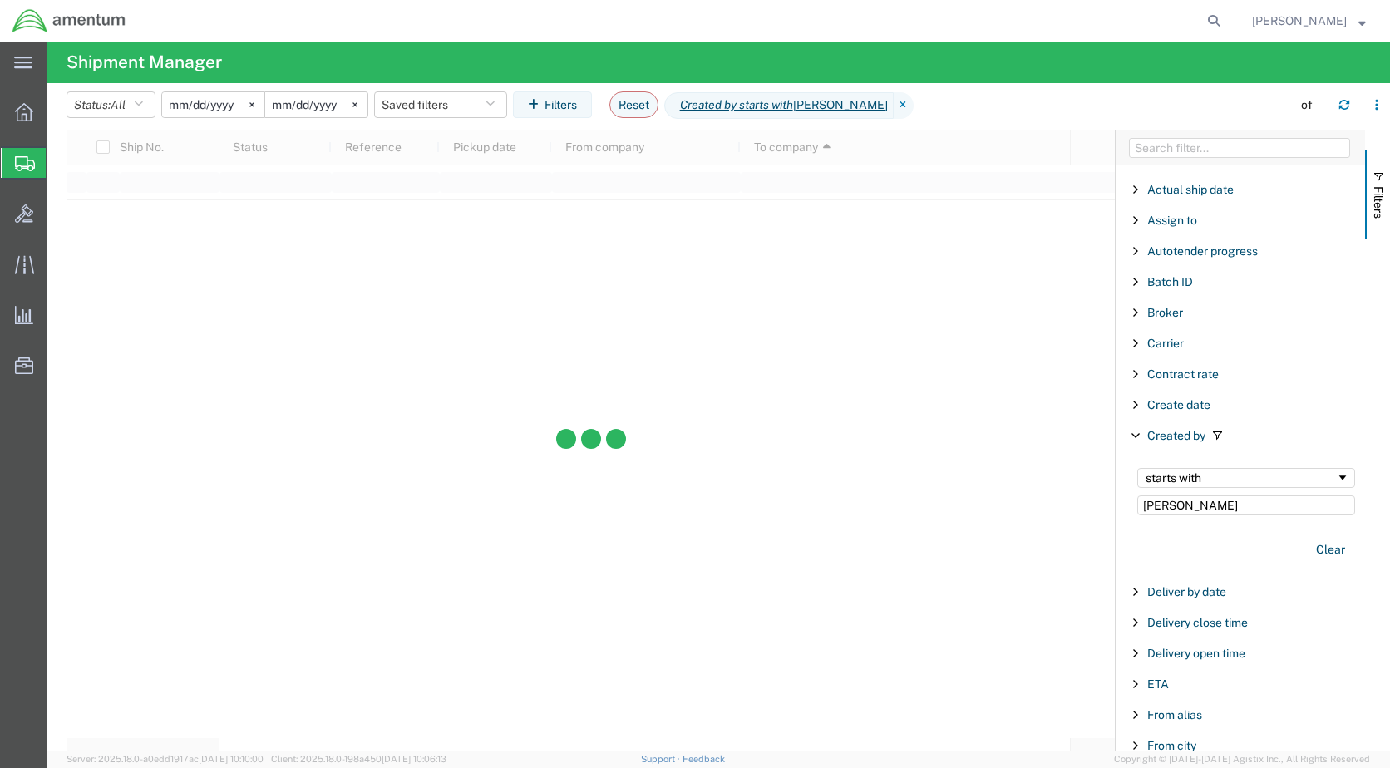
scroll to position [83, 0]
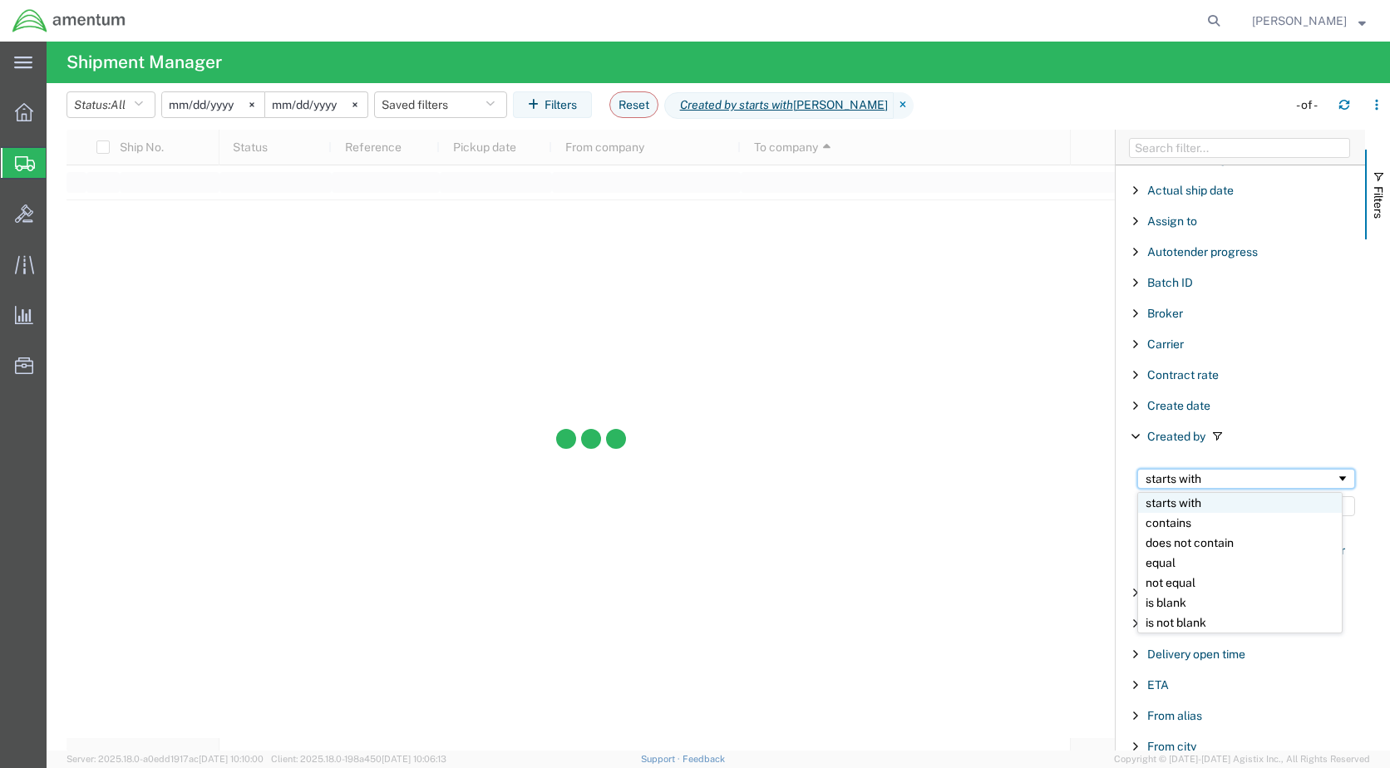
click at [1221, 483] on div "starts with" at bounding box center [1240, 478] width 190 height 13
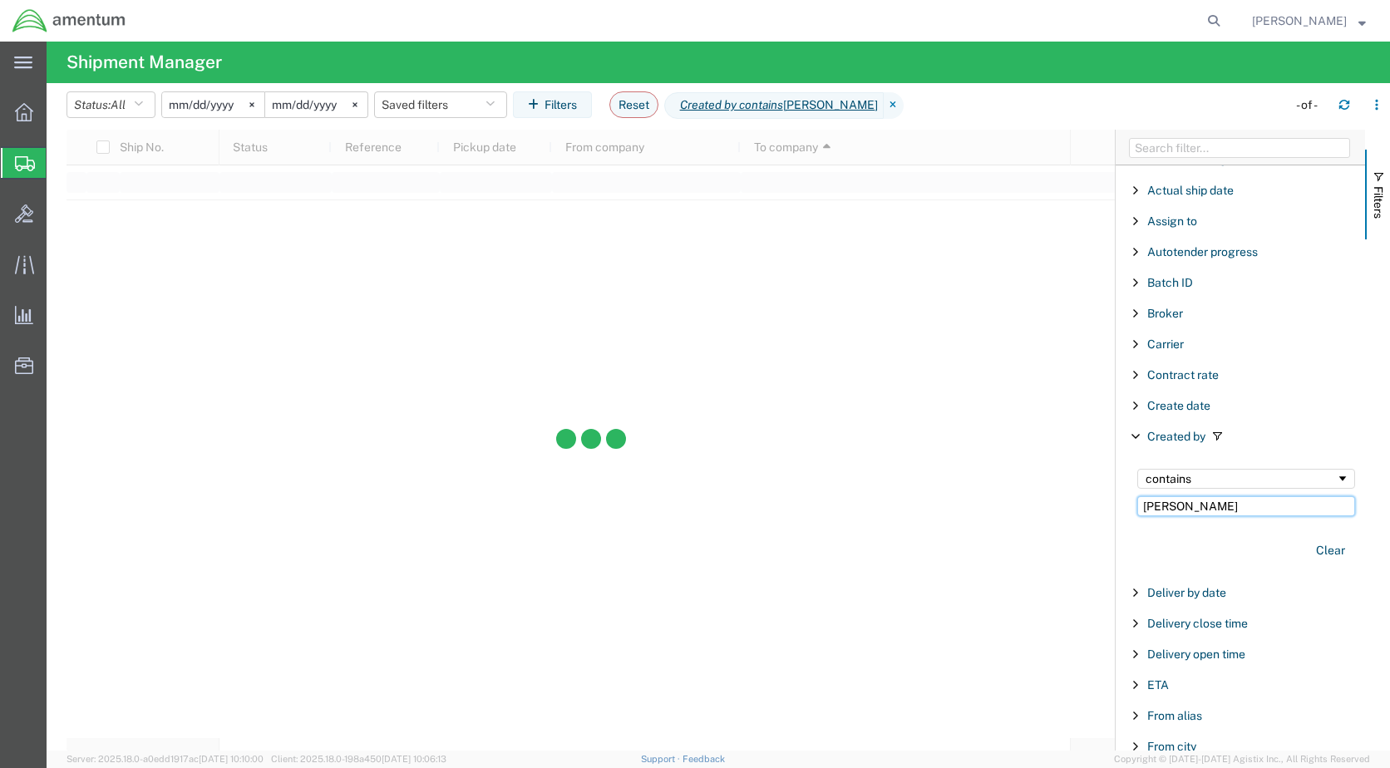
click at [1211, 510] on input "[PERSON_NAME]" at bounding box center [1246, 506] width 218 height 20
click at [1214, 434] on span "Filter List 66 Filters" at bounding box center [1216, 436] width 13 height 13
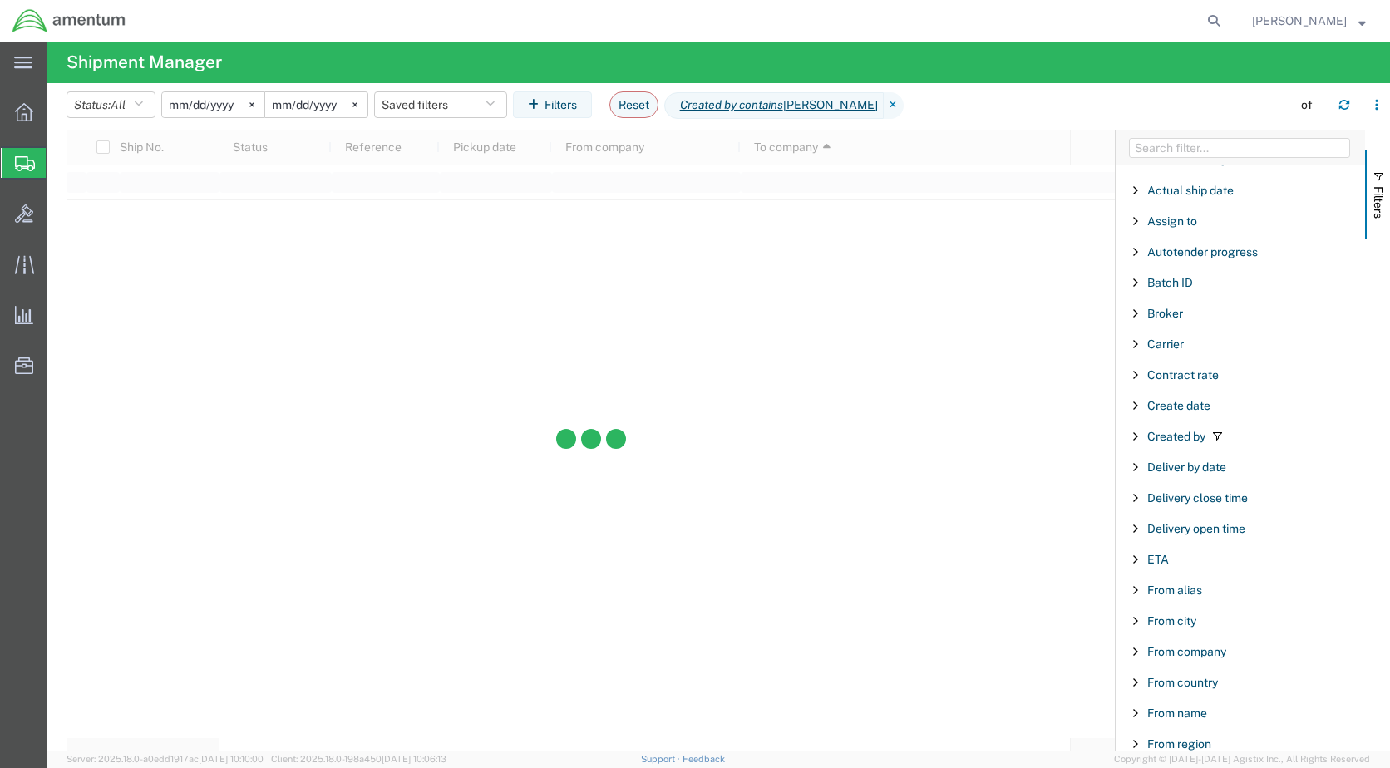
click at [1214, 435] on span "Filter List 66 Filters" at bounding box center [1216, 436] width 13 height 13
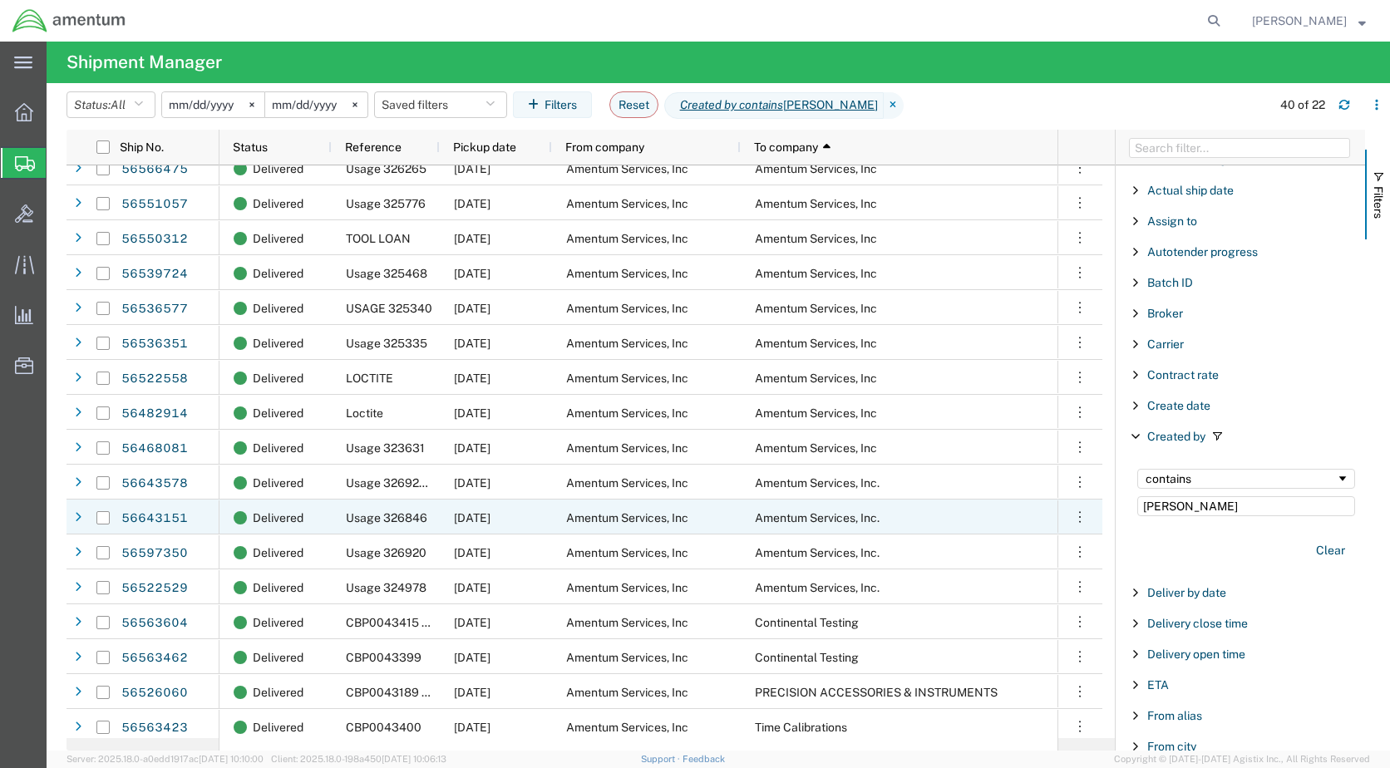
scroll to position [195, 0]
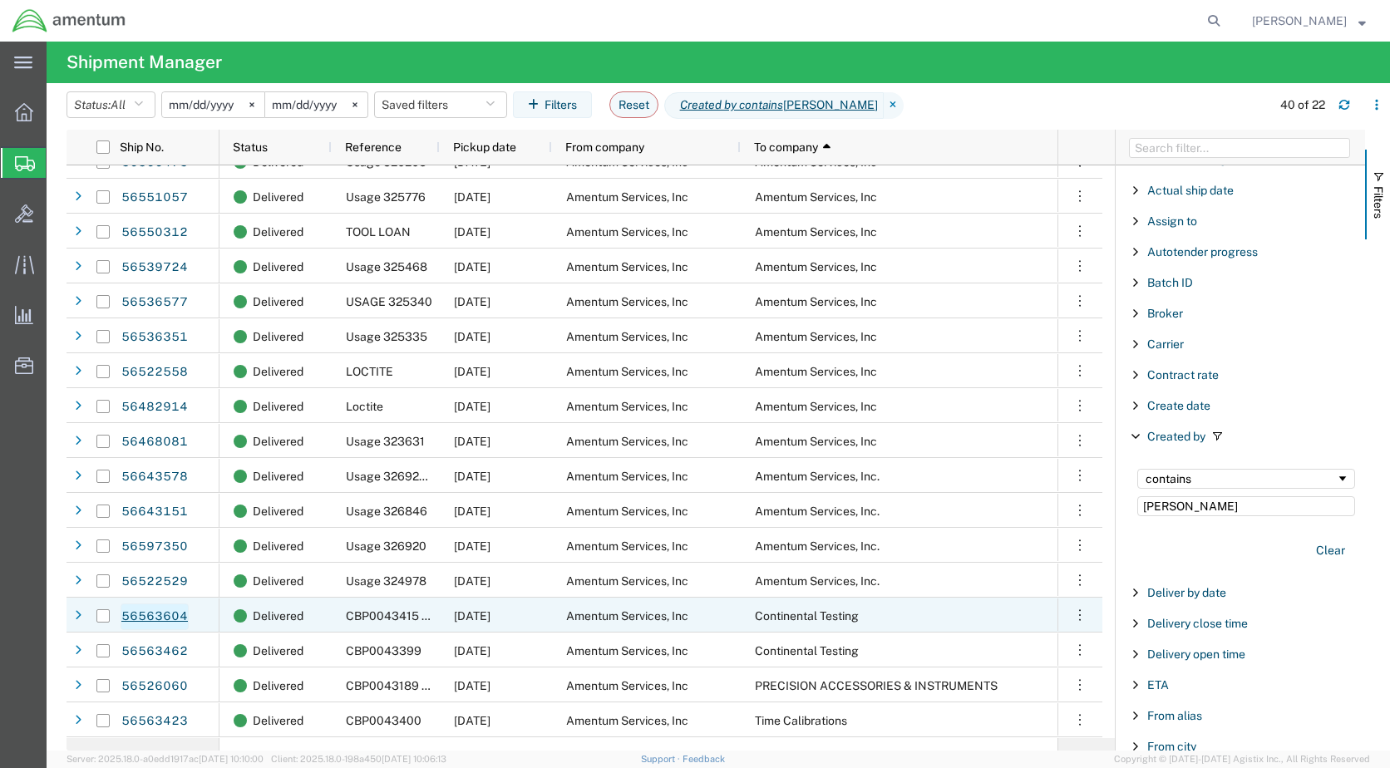
click at [170, 615] on link "56563604" at bounding box center [155, 616] width 68 height 27
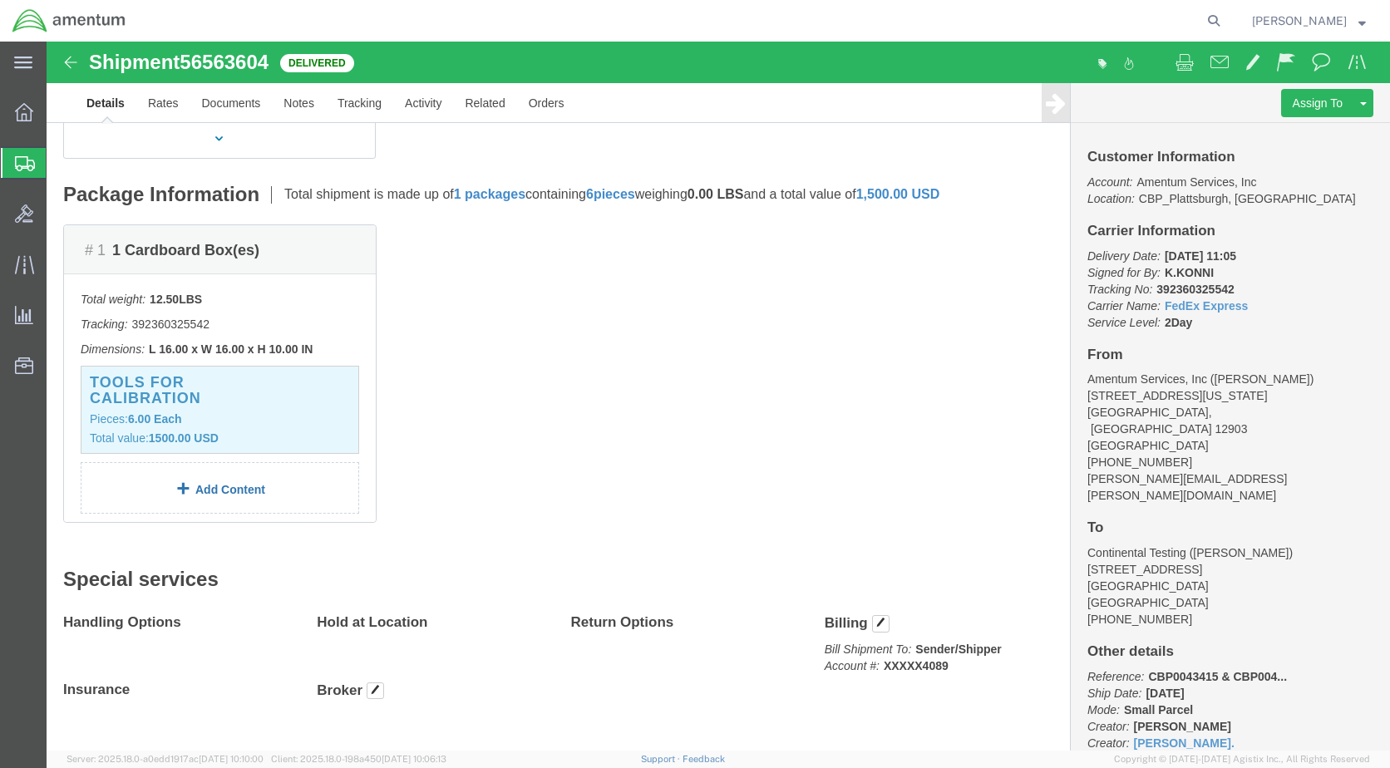
scroll to position [332, 0]
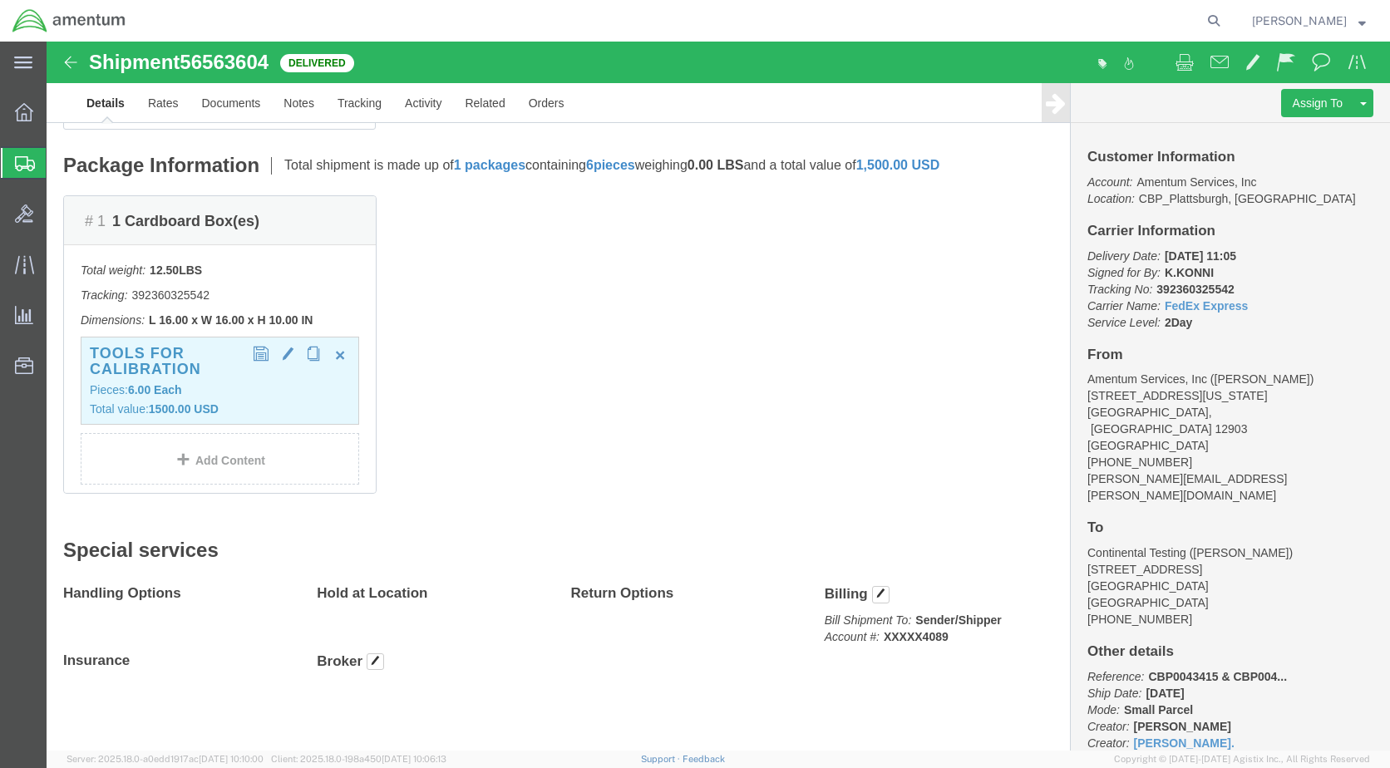
click h3 "TOOLS FOR CALIBRATION"
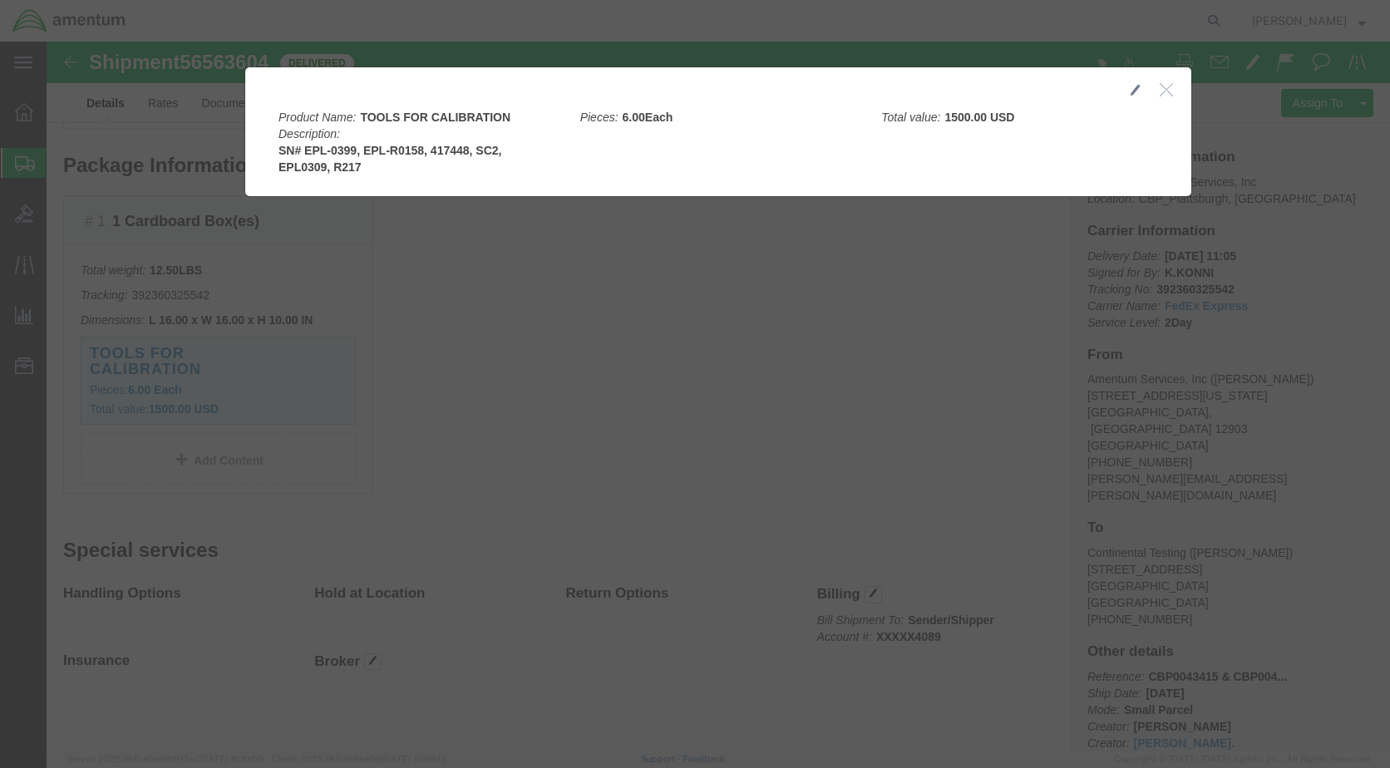
click button "button"
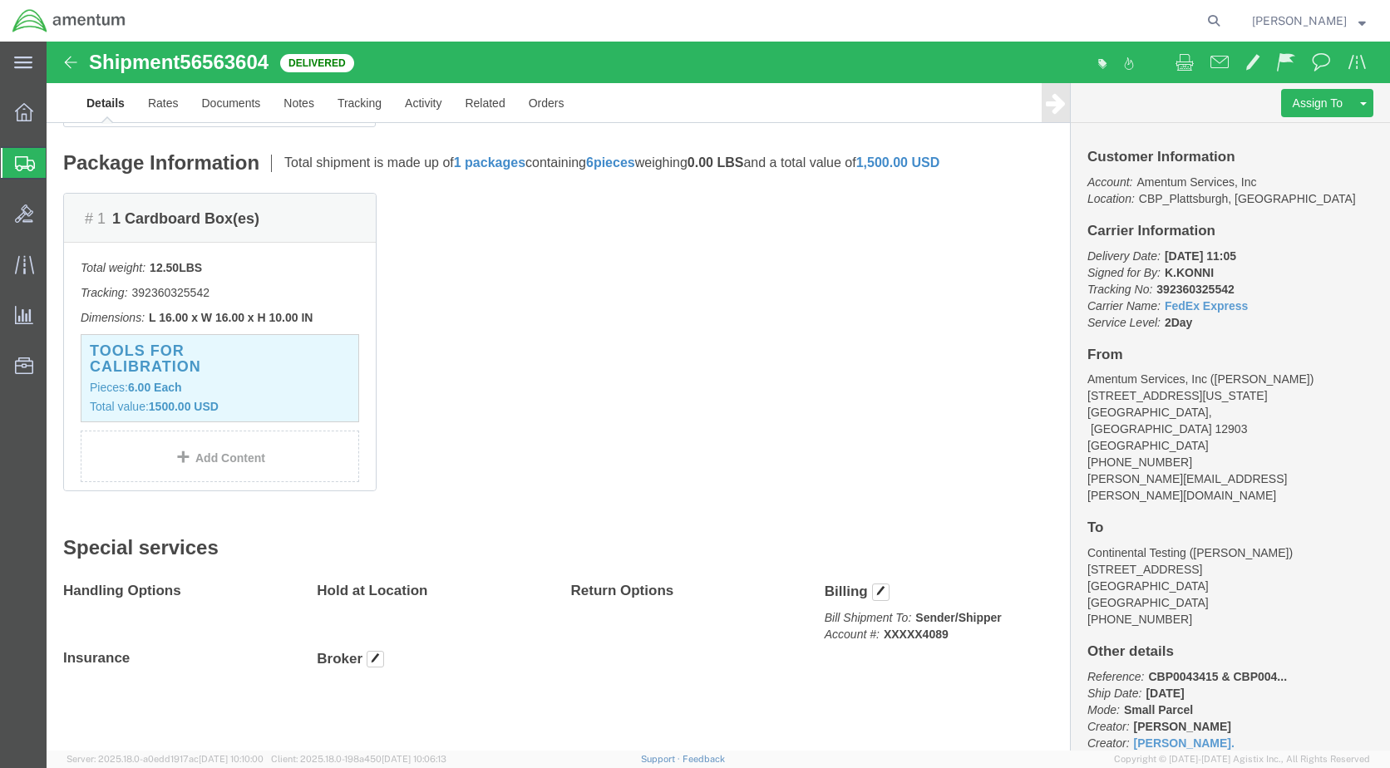
scroll to position [336, 0]
click div "TOOLS FOR CALIBRATION Pieces: 6.00 Each Total value: 1500.00 USD"
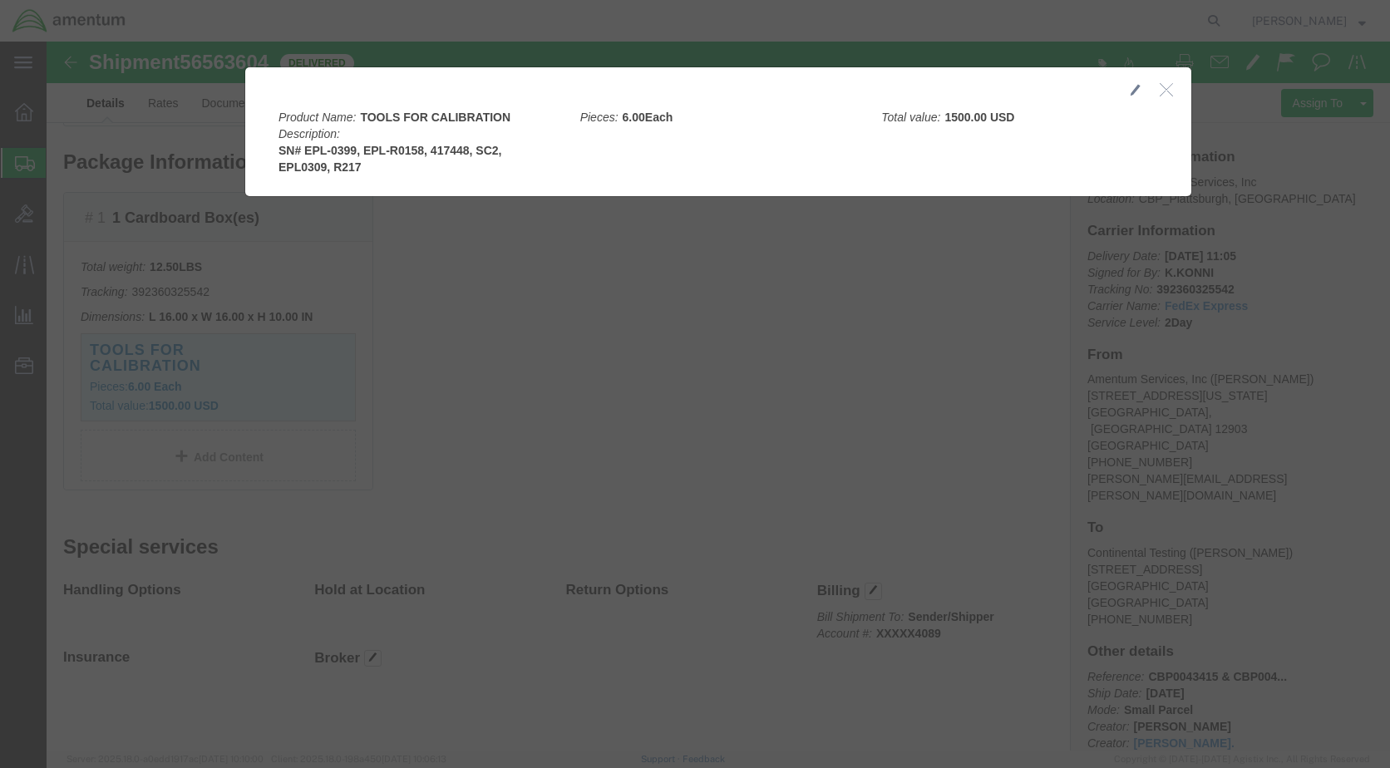
click button "button"
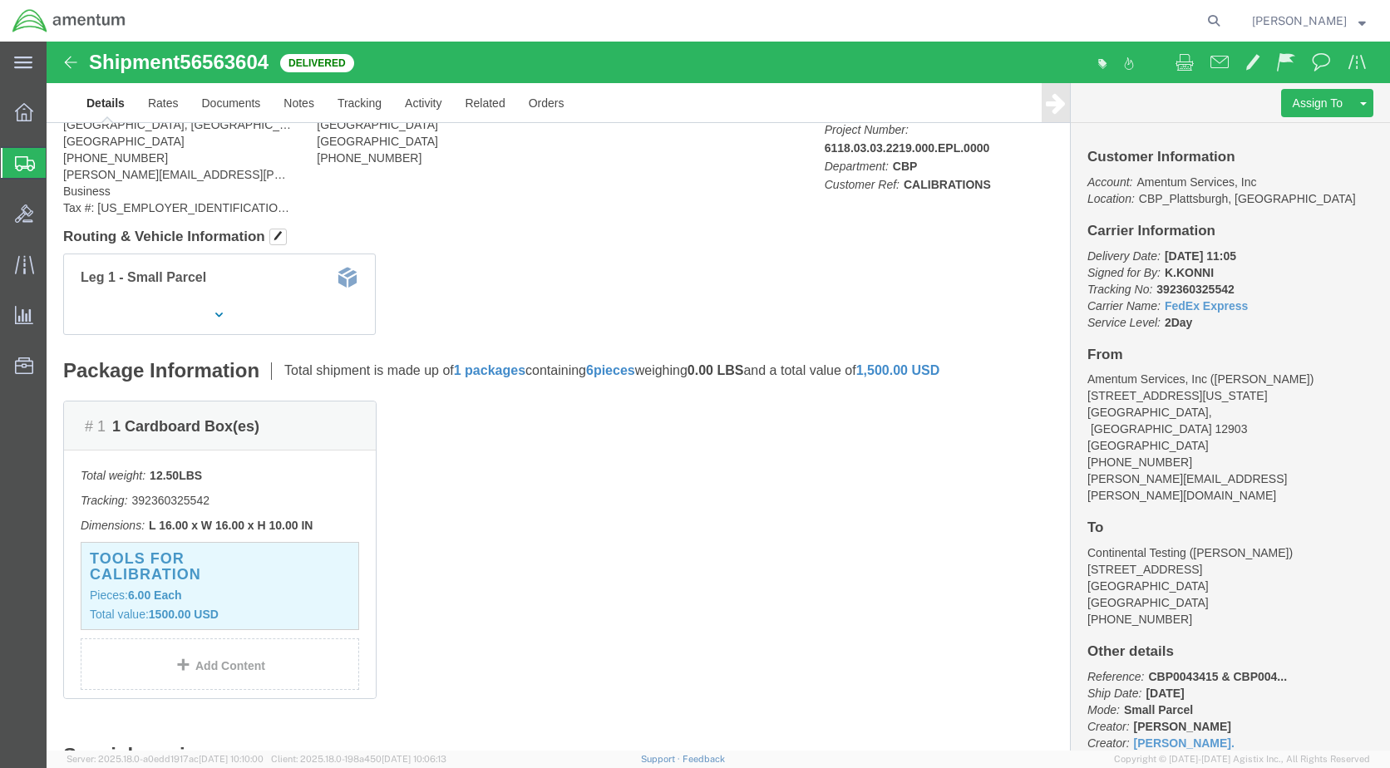
scroll to position [0, 0]
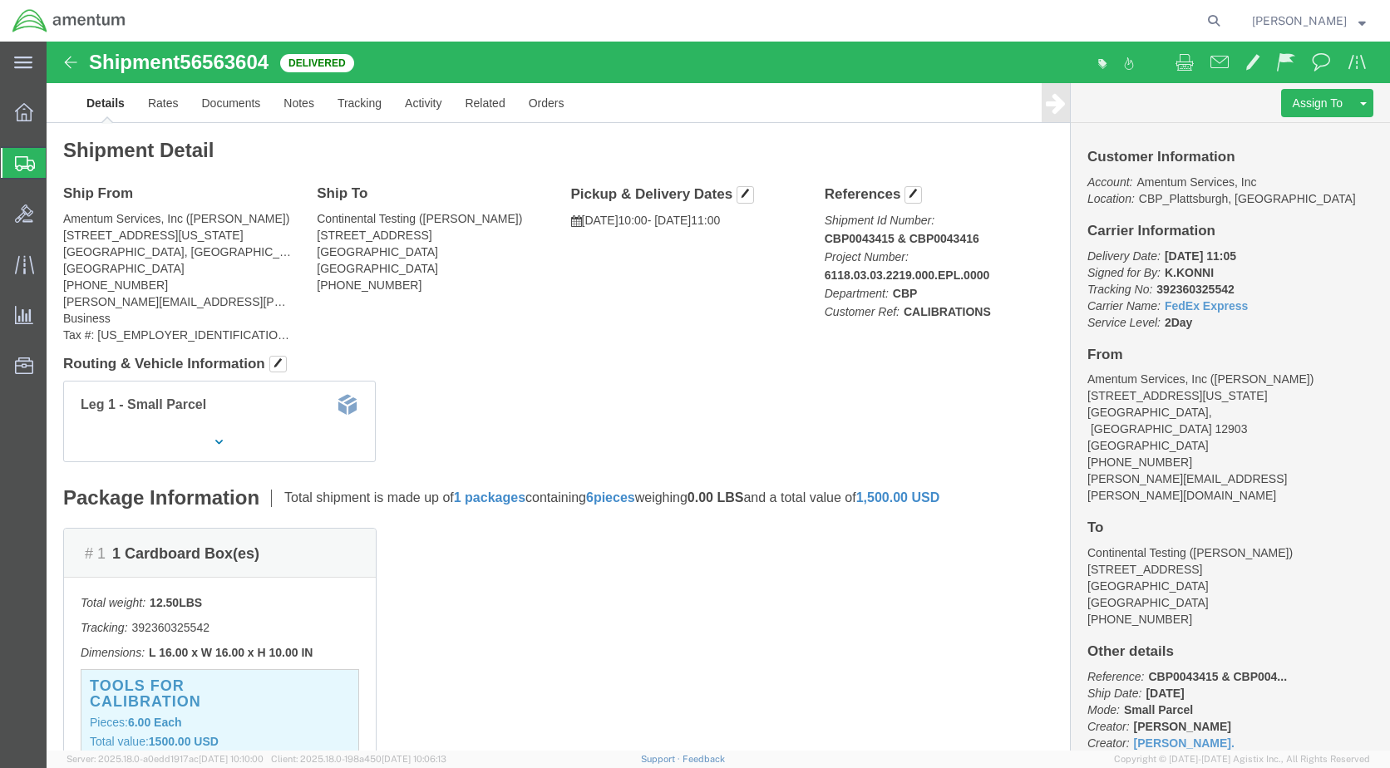
click img
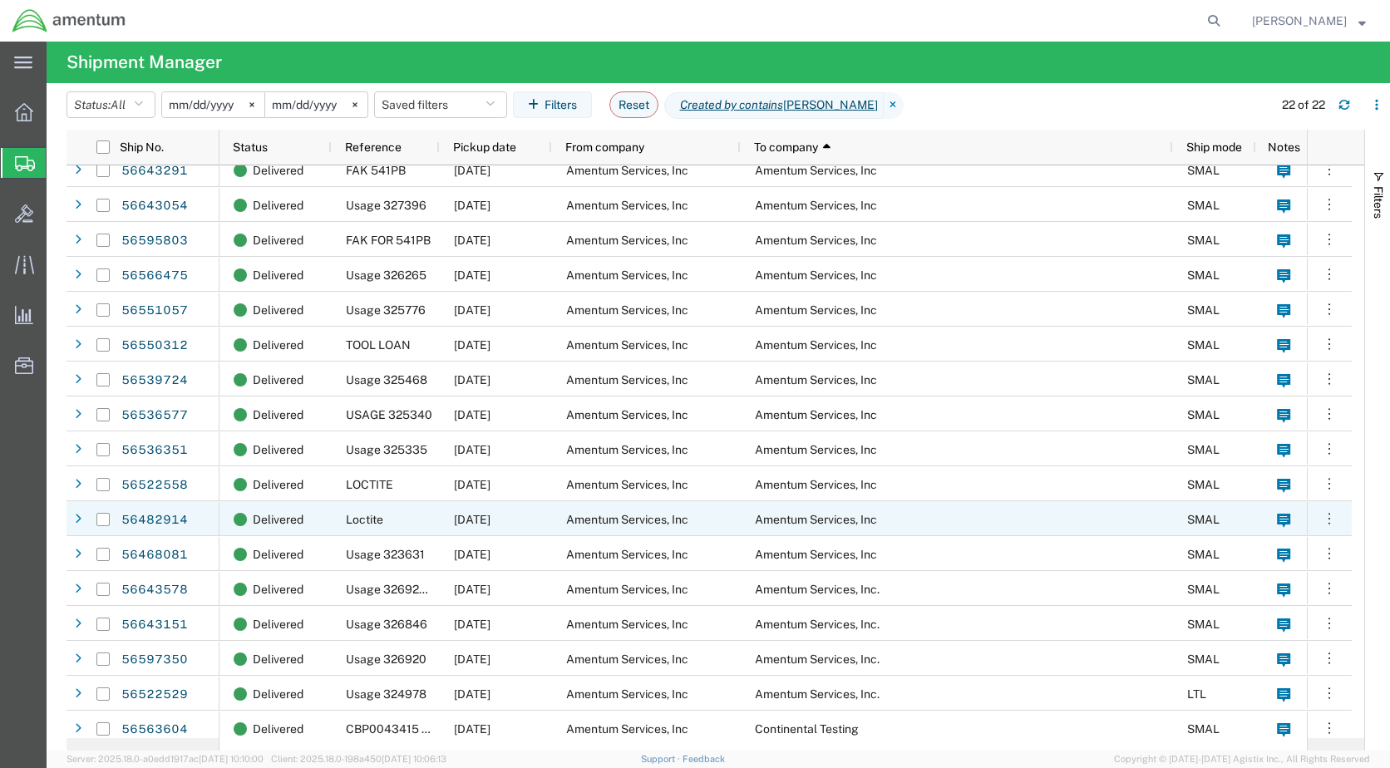
scroll to position [195, 0]
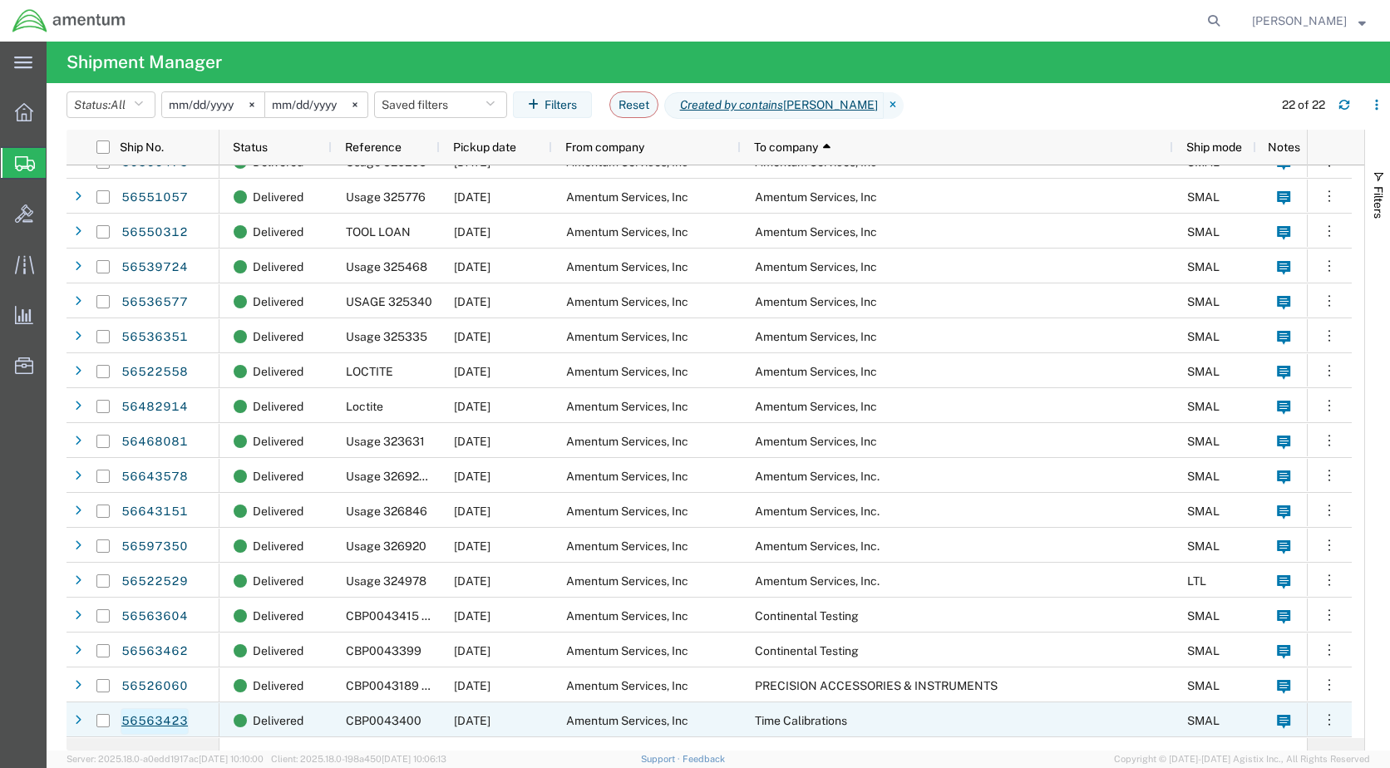
click at [163, 724] on link "56563423" at bounding box center [155, 721] width 68 height 27
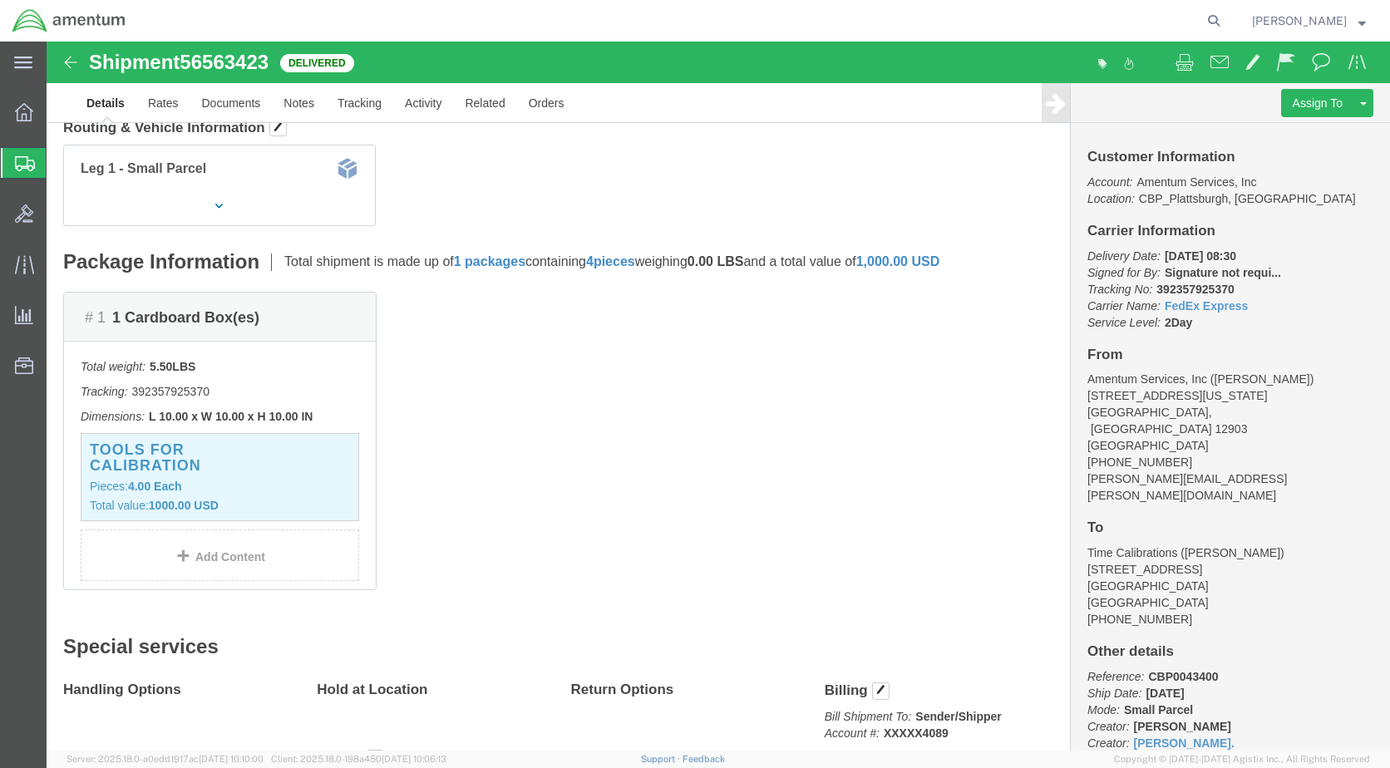
scroll to position [249, 0]
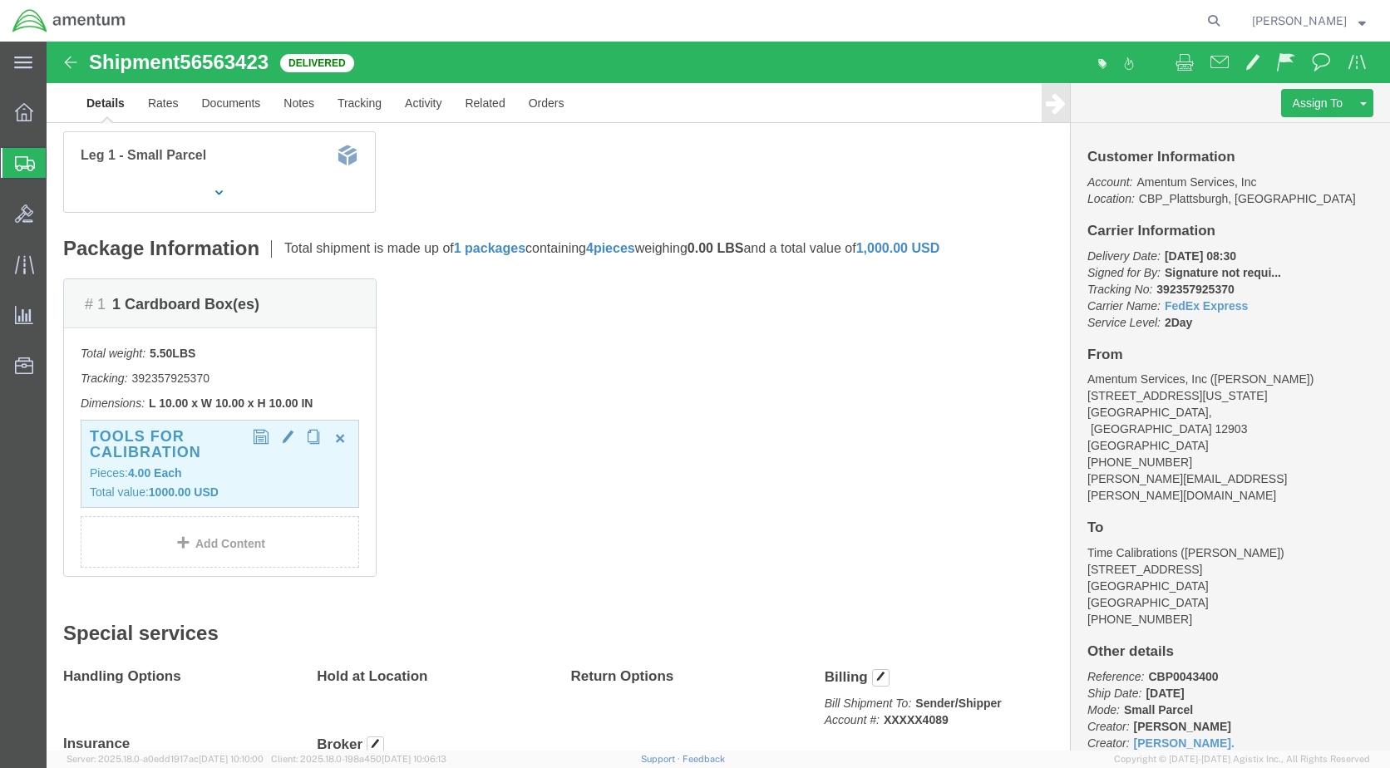
click h3 "TOOLS FOR CALIBRATION"
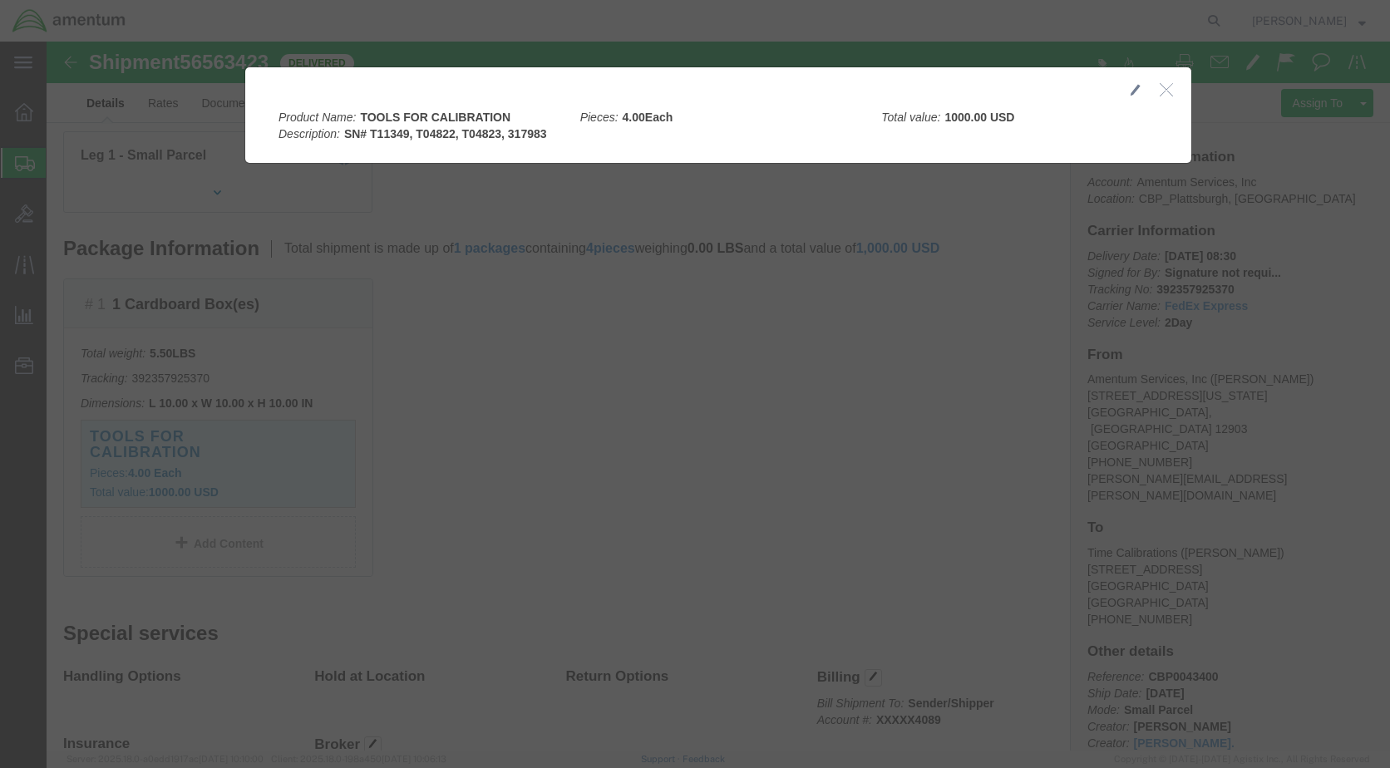
click icon "button"
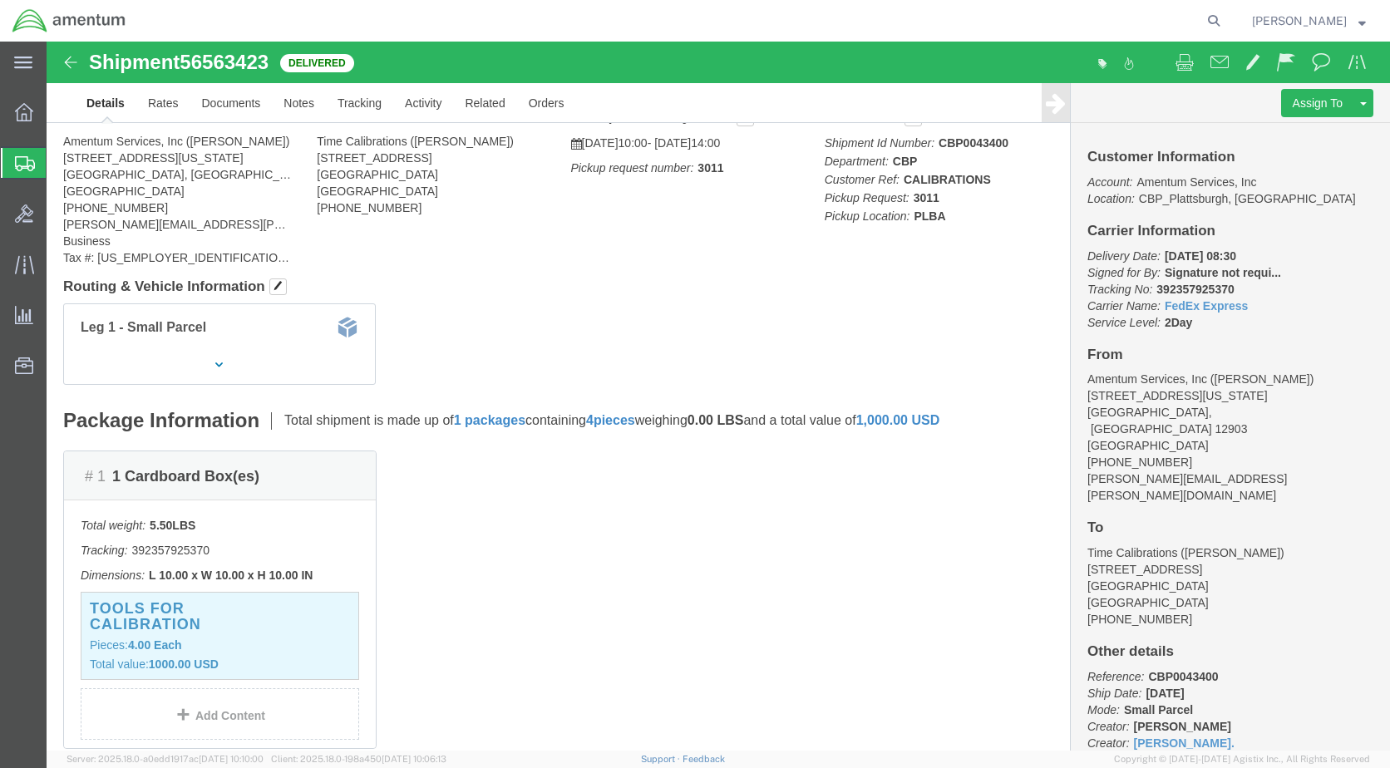
scroll to position [0, 0]
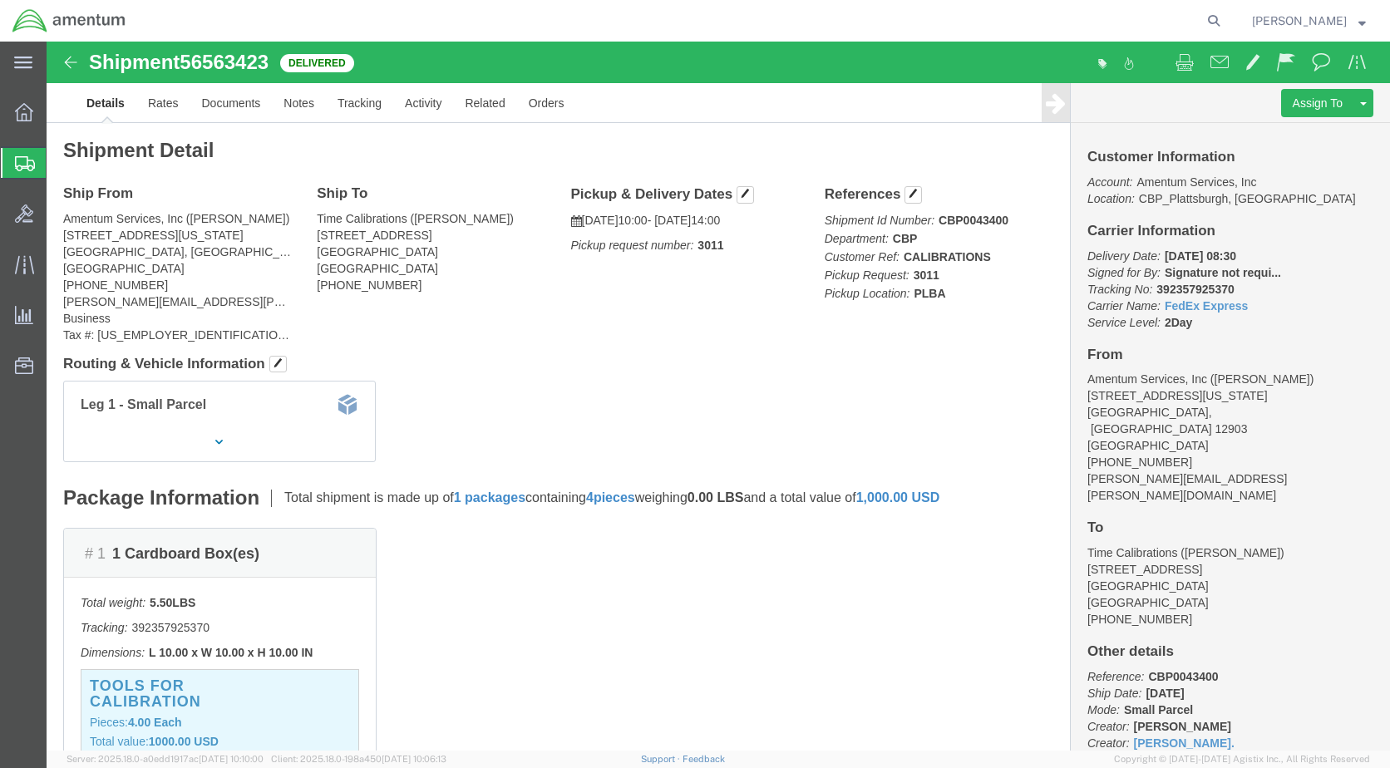
click img
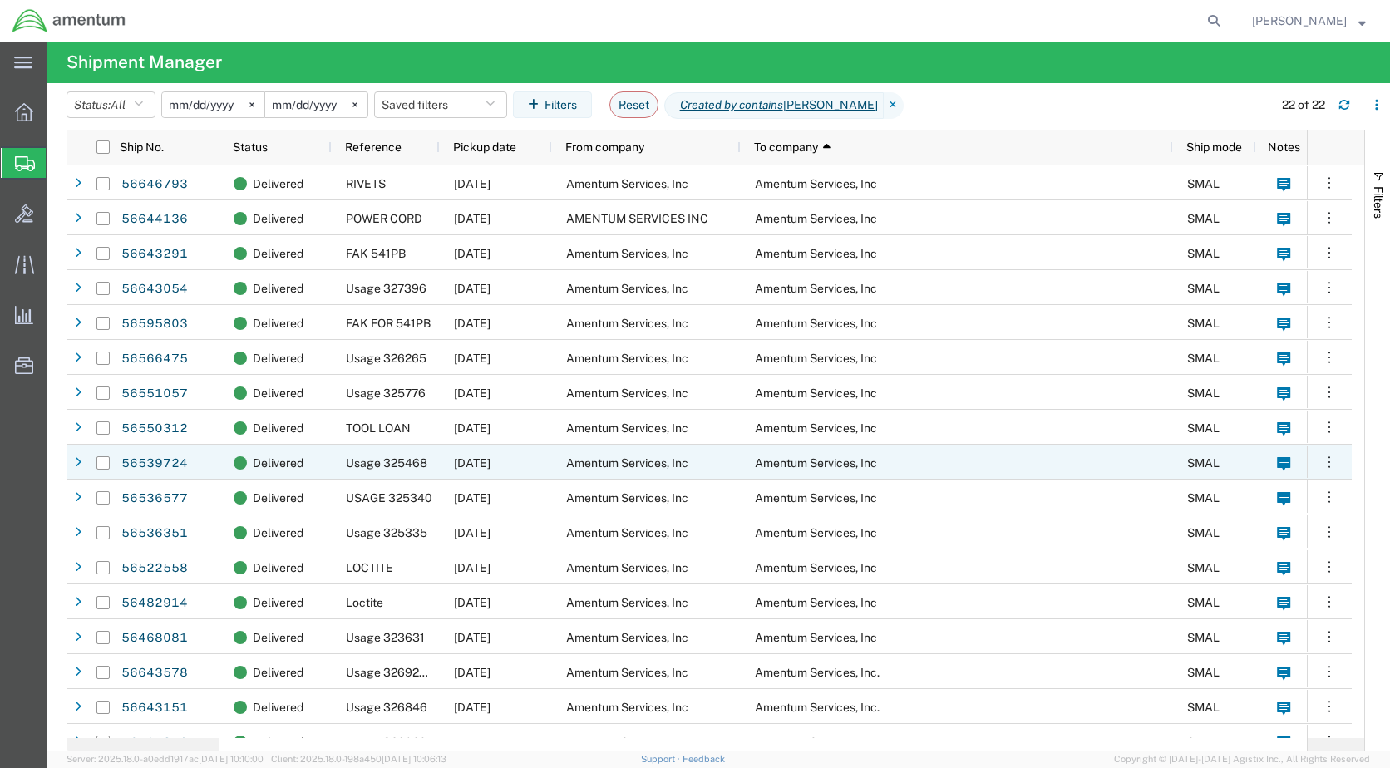
scroll to position [195, 0]
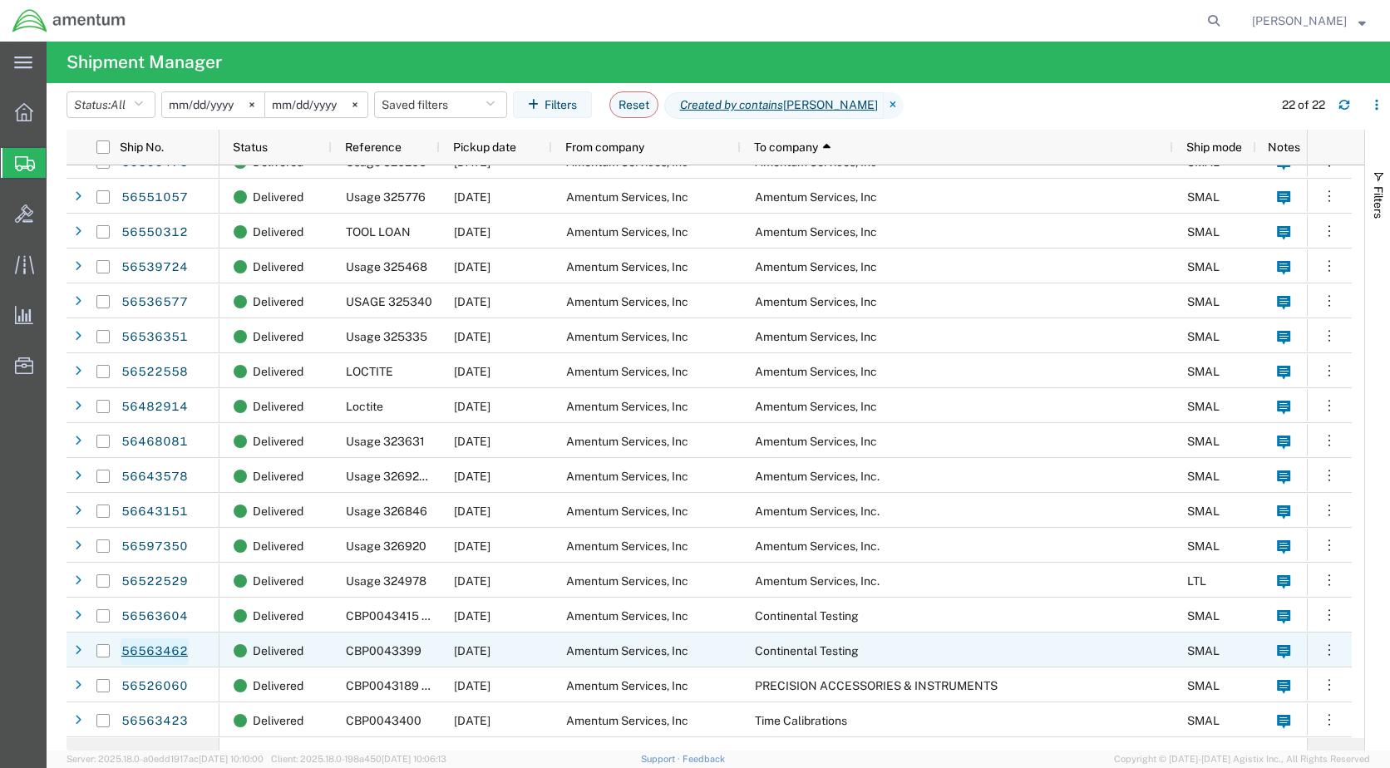
click at [164, 658] on link "56563462" at bounding box center [155, 651] width 68 height 27
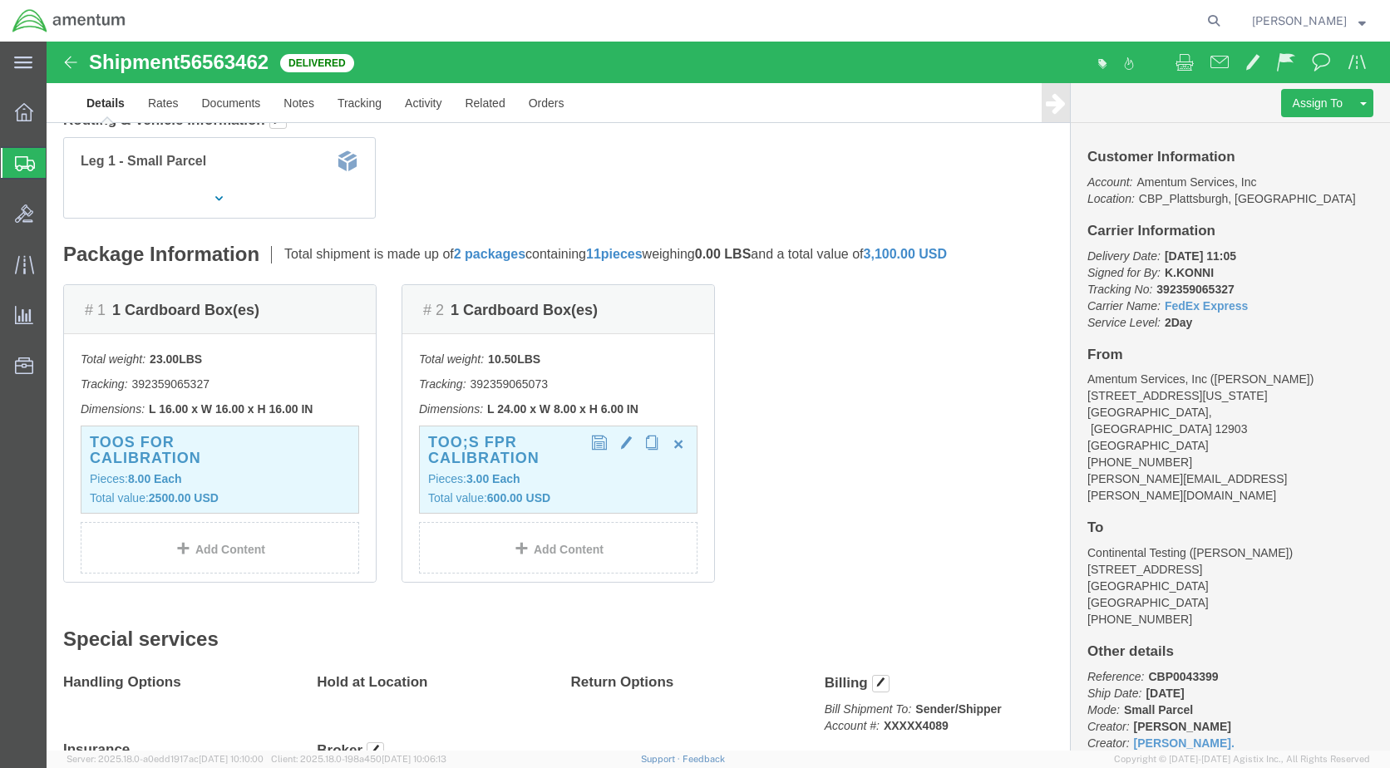
scroll to position [249, 0]
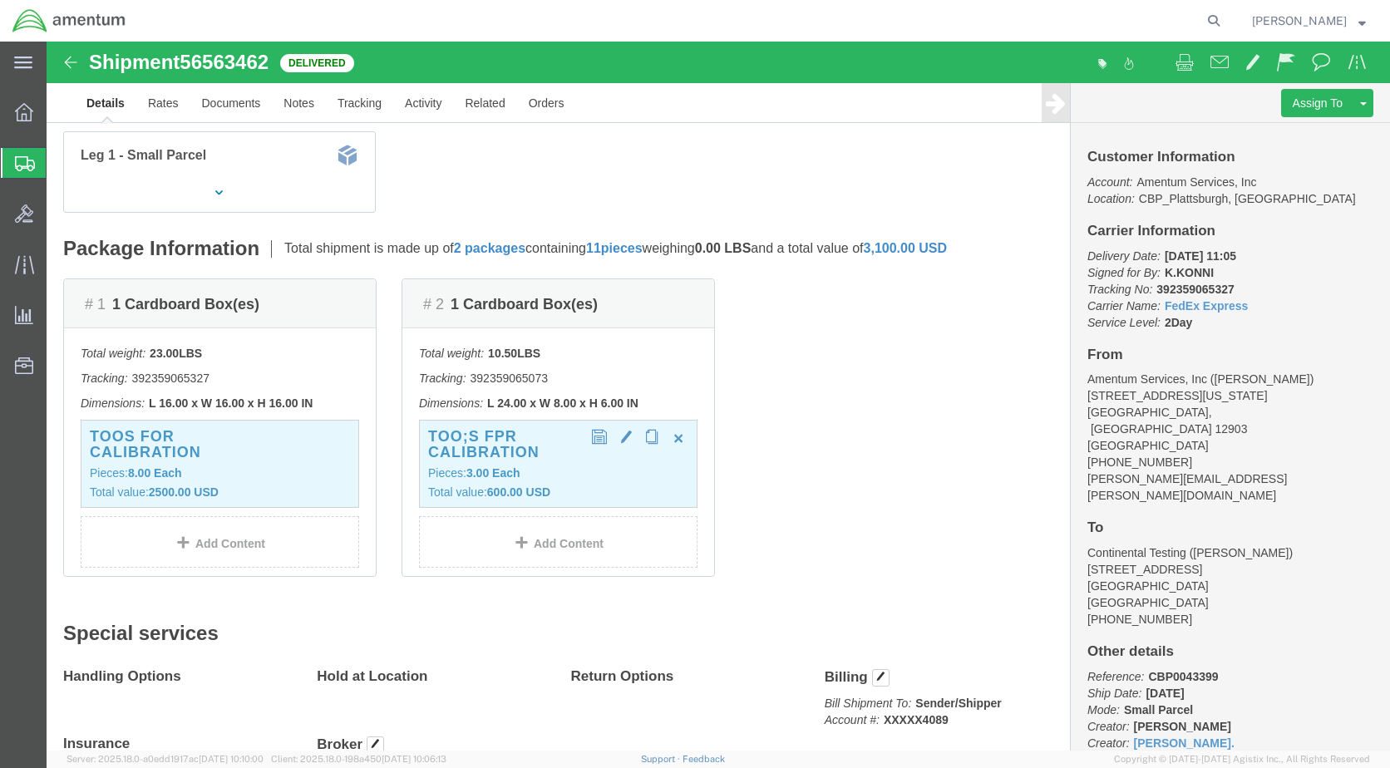
click h3 "TOO;S FPR CALIBRATION"
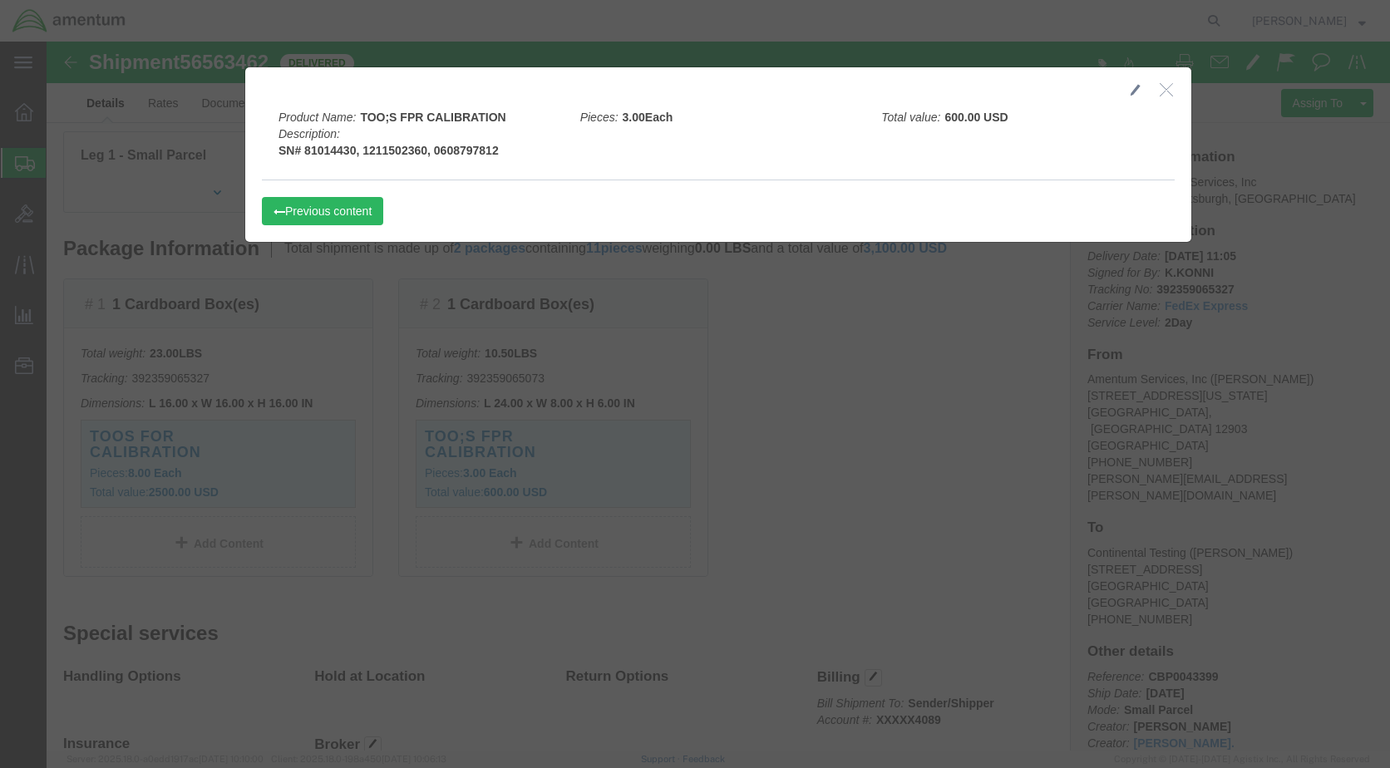
click icon "button"
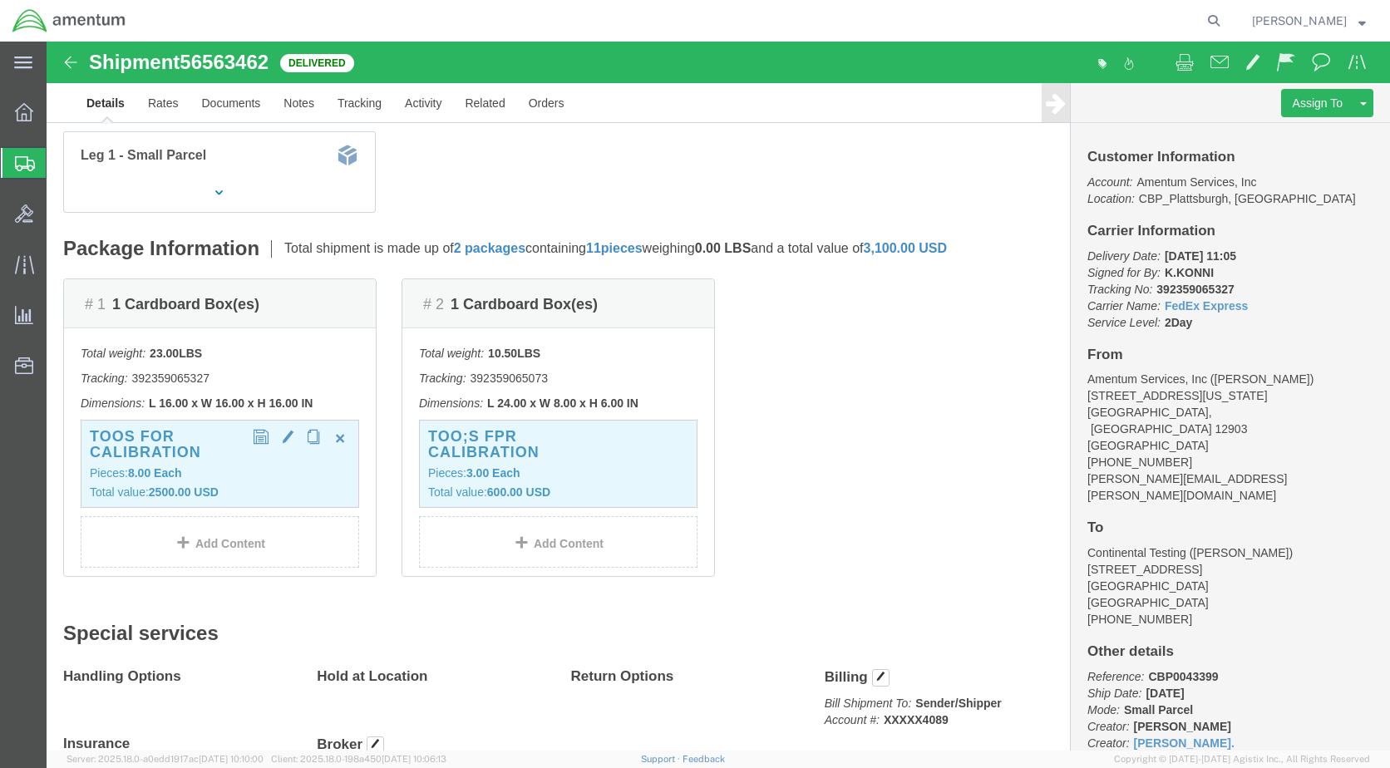
click h3 "TOOS FOR CALIBRATION"
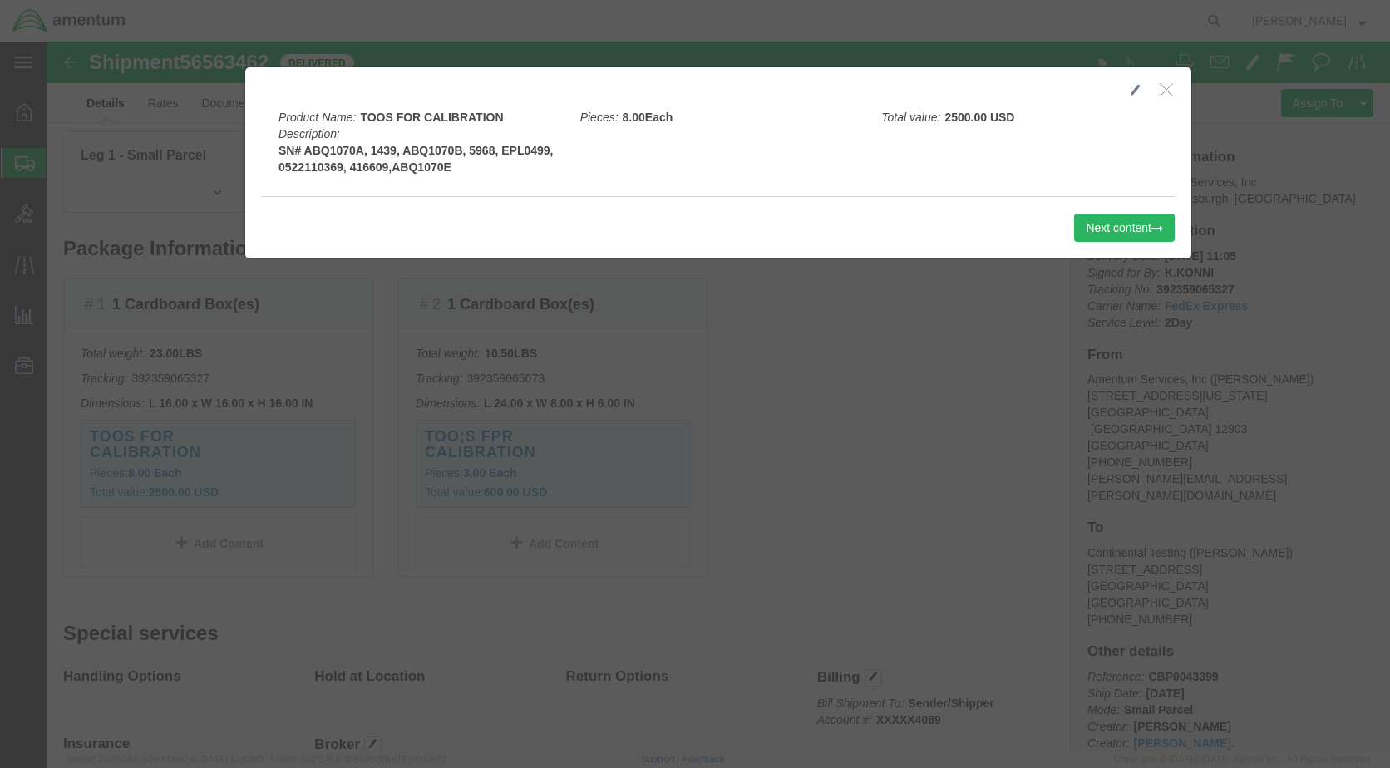
click button "button"
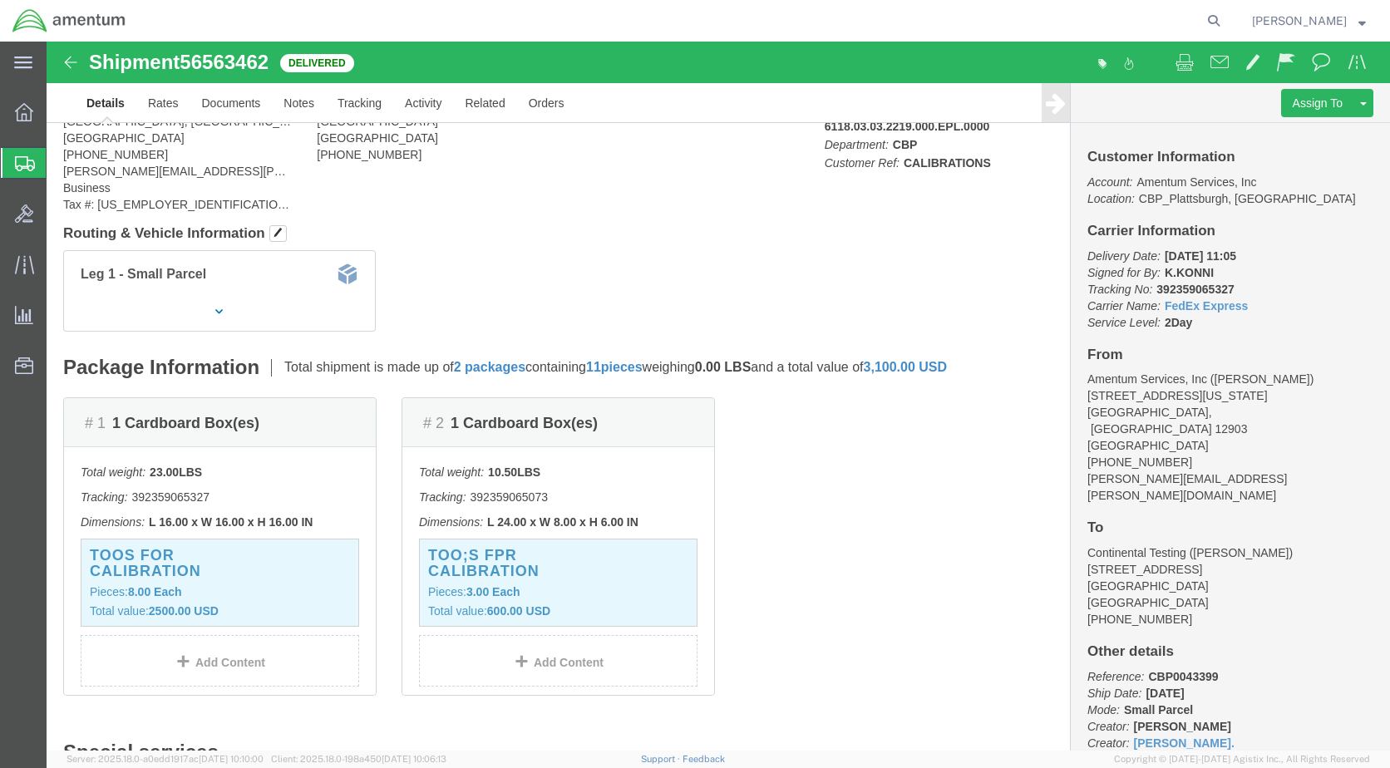
scroll to position [0, 0]
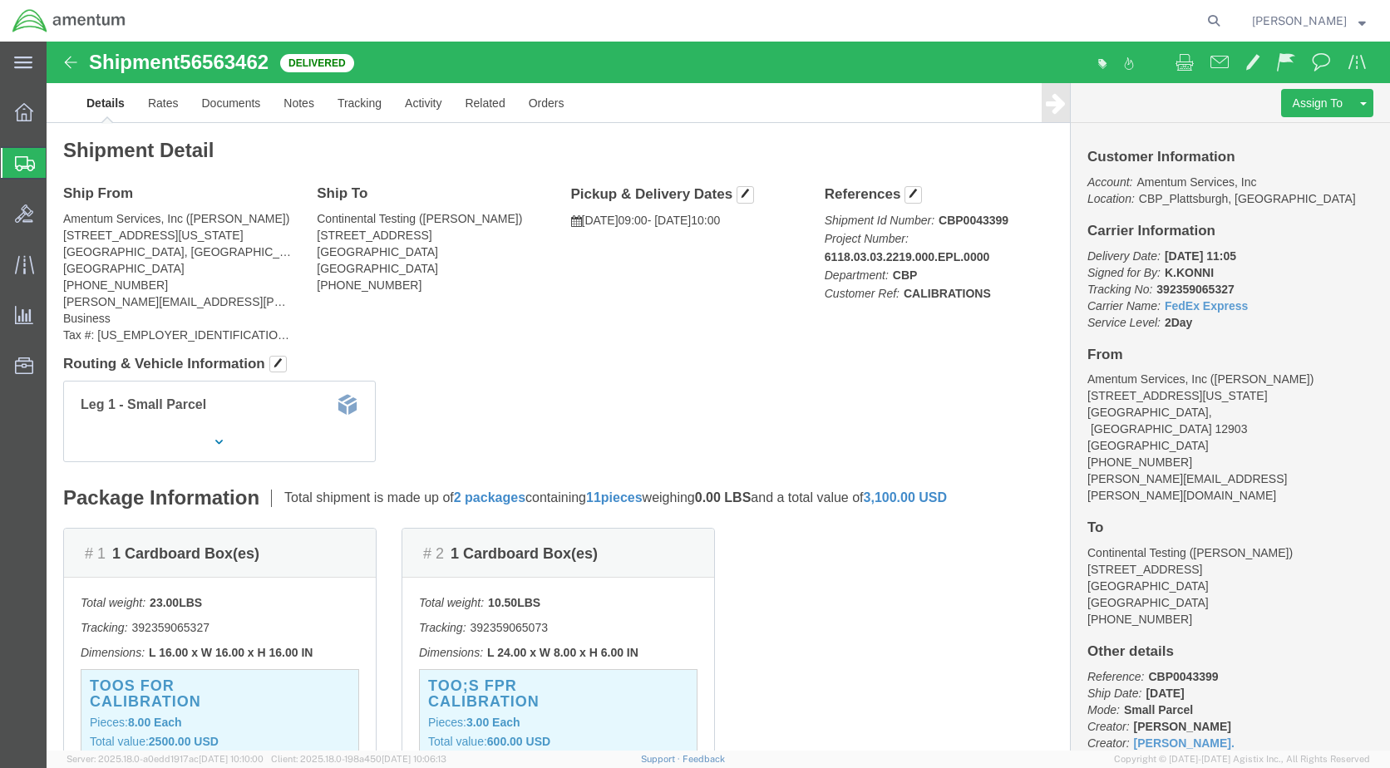
click img
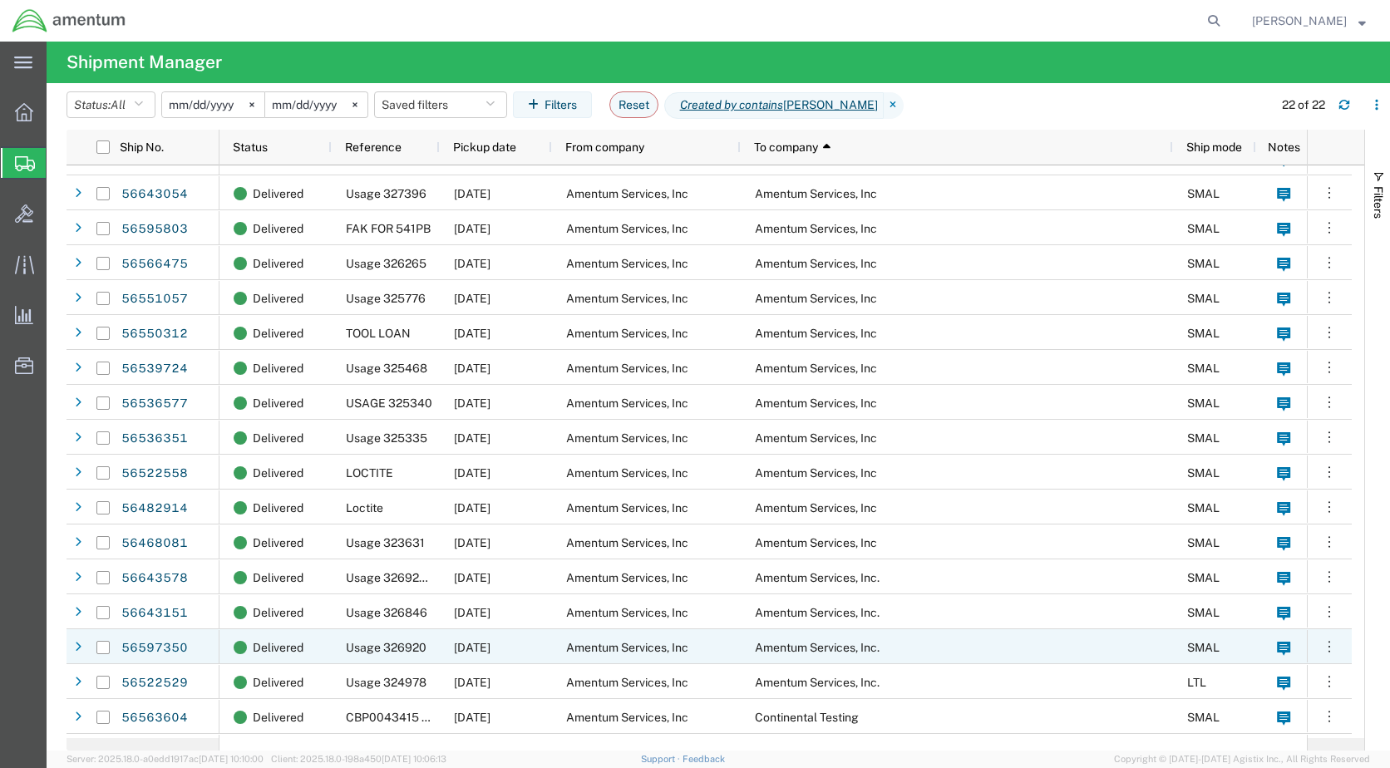
scroll to position [195, 0]
